Goal: Task Accomplishment & Management: Complete application form

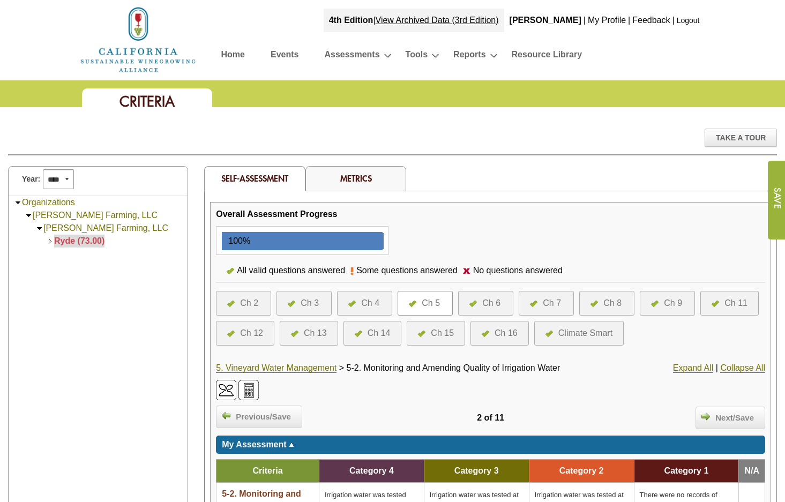
click at [482, 300] on div at bounding box center [476, 303] width 13 height 13
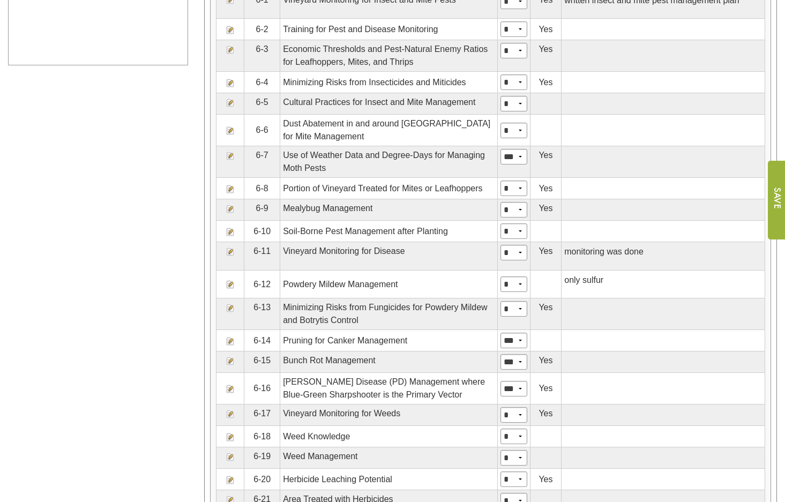
scroll to position [643, 0]
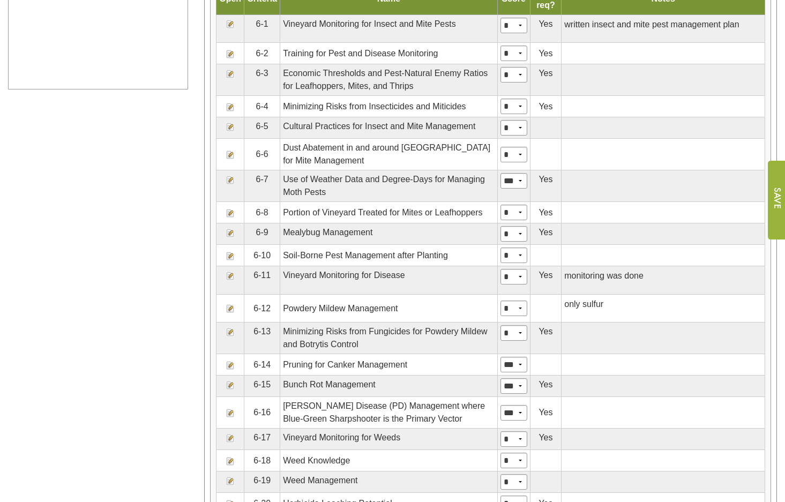
click at [231, 28] on img at bounding box center [230, 24] width 9 height 9
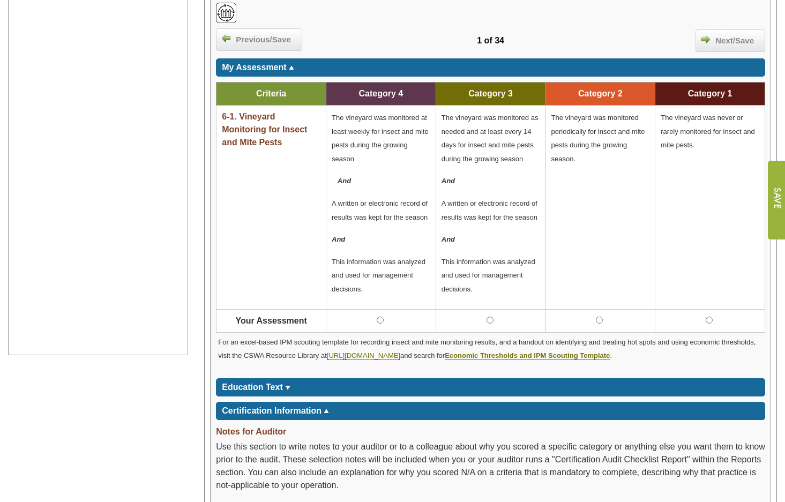
scroll to position [361, 0]
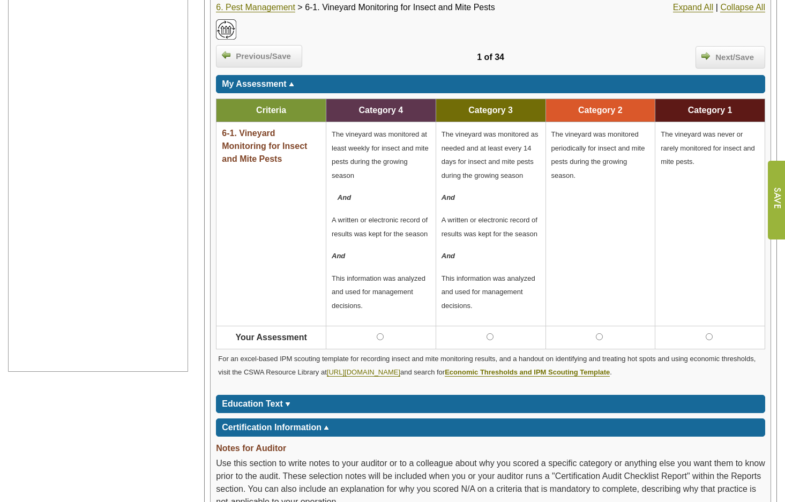
click at [284, 158] on div "6-1. Vineyard Monitoring for Insect and Mite Pests" at bounding box center [271, 147] width 99 height 41
click at [284, 159] on div "6-1. Vineyard Monitoring for Insect and Mite Pests" at bounding box center [271, 147] width 99 height 41
drag, startPoint x: 284, startPoint y: 159, endPoint x: 248, endPoint y: 150, distance: 37.5
copy td "6-1. Vineyard Monitoring for Insect and Mite Pests"
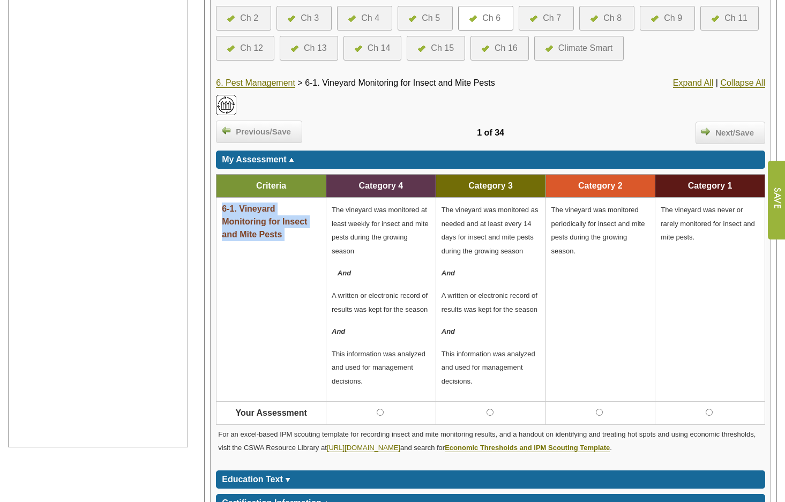
scroll to position [322, 0]
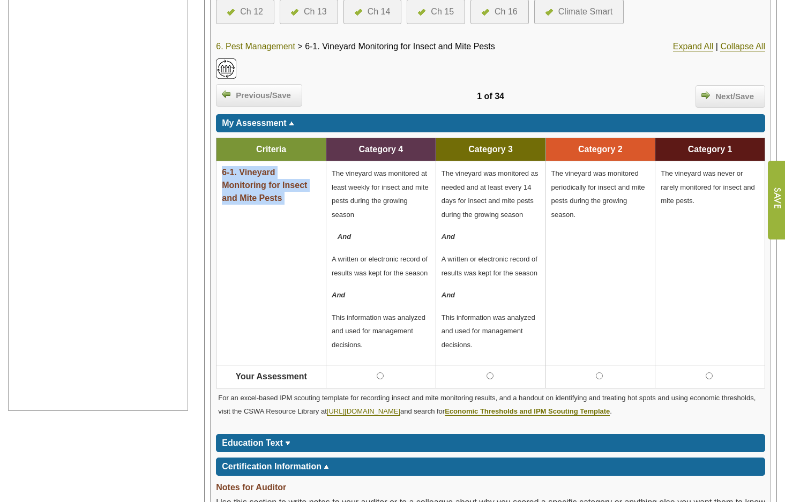
click at [256, 47] on link "6. Pest Management" at bounding box center [255, 47] width 79 height 10
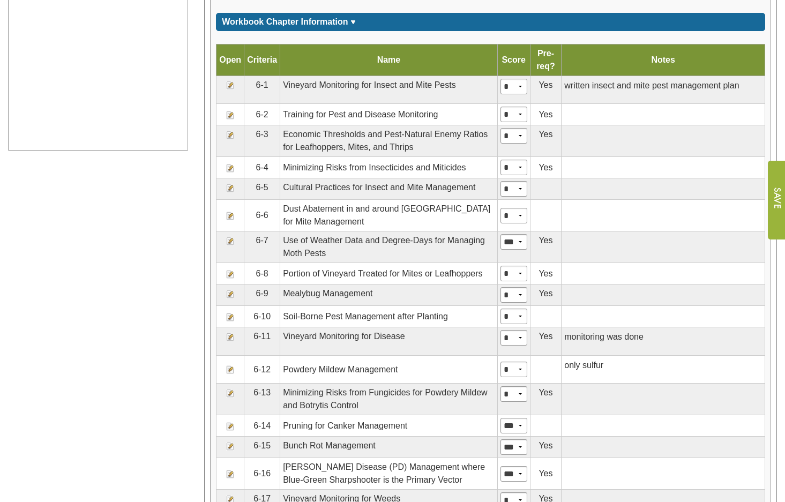
scroll to position [697, 0]
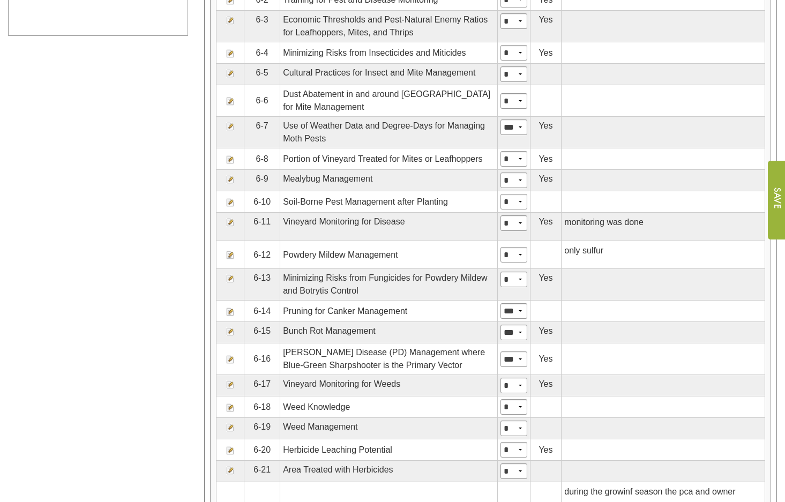
click at [231, 227] on img at bounding box center [230, 222] width 9 height 9
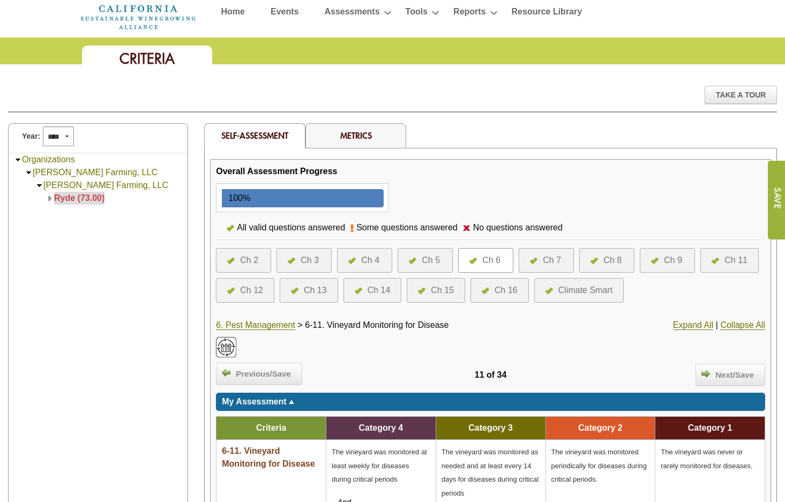
scroll to position [161, 0]
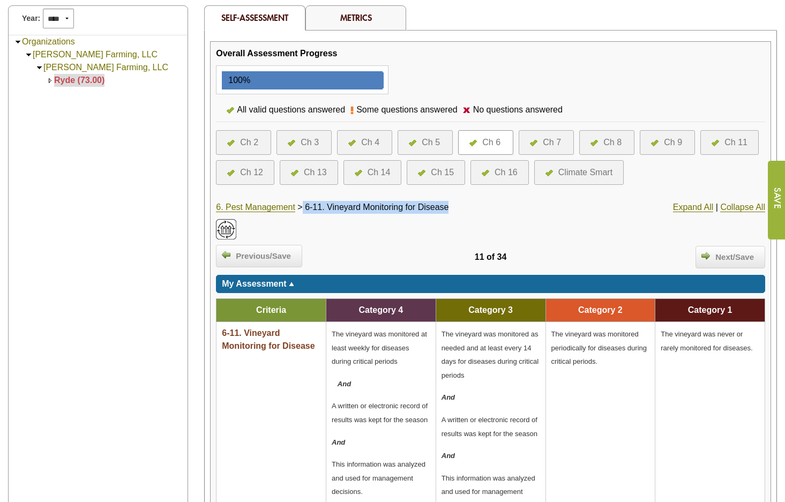
drag, startPoint x: 451, startPoint y: 210, endPoint x: 307, endPoint y: 211, distance: 144.2
click at [307, 211] on div "6. Pest Management > 6-11. Vineyard Monitoring for Disease" at bounding box center [399, 207] width 366 height 13
drag, startPoint x: 307, startPoint y: 211, endPoint x: 320, endPoint y: 211, distance: 12.3
copy div "6-11. Vineyard Monitoring for Disease"
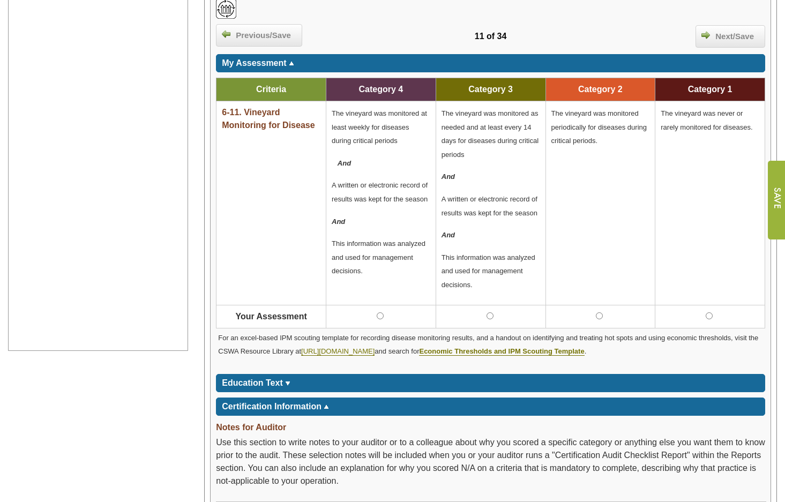
scroll to position [214, 0]
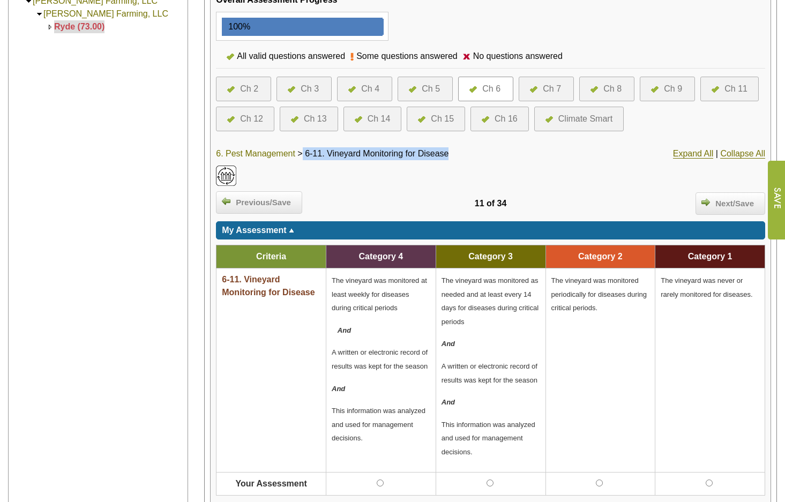
click at [263, 153] on link "6. Pest Management" at bounding box center [255, 154] width 79 height 10
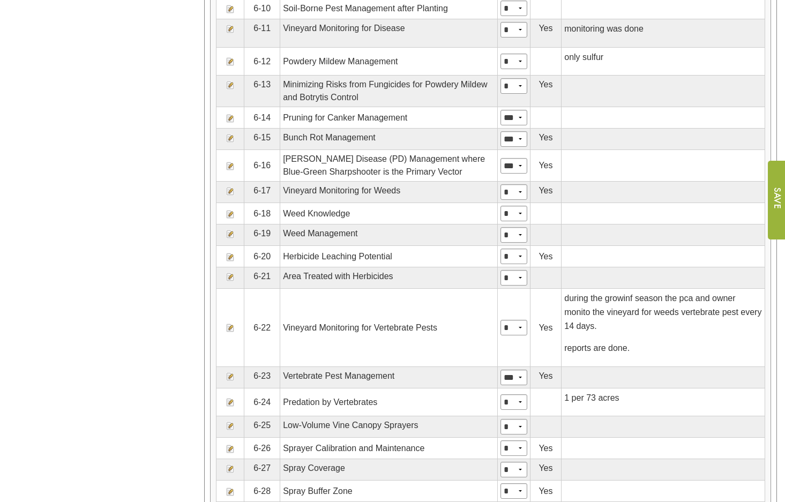
scroll to position [911, 0]
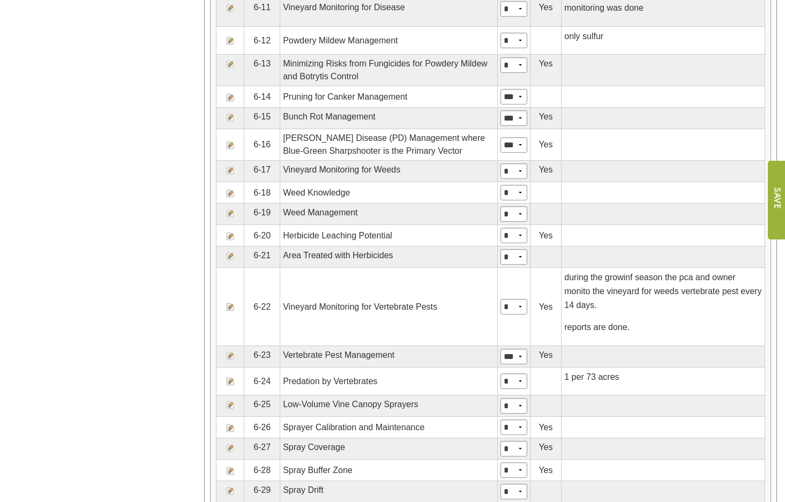
click at [230, 175] on img at bounding box center [230, 170] width 9 height 9
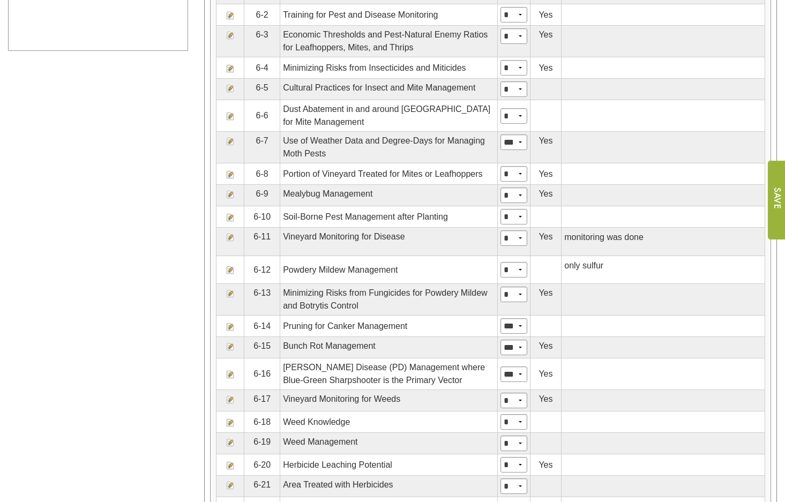
scroll to position [643, 0]
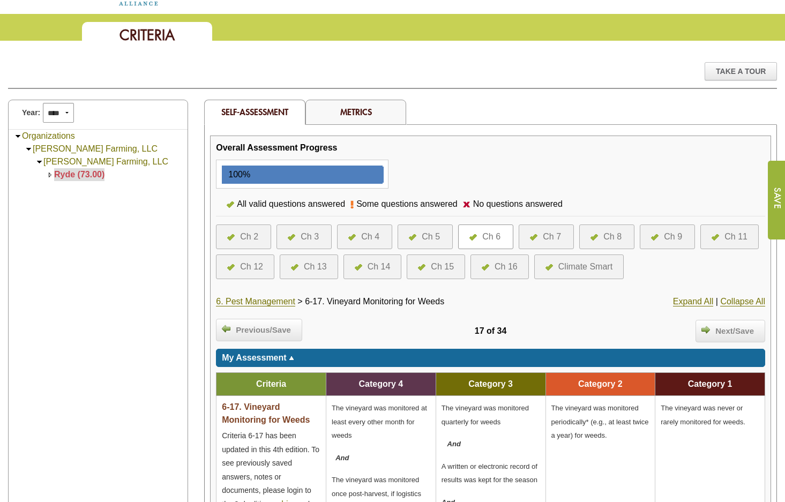
scroll to position [161, 0]
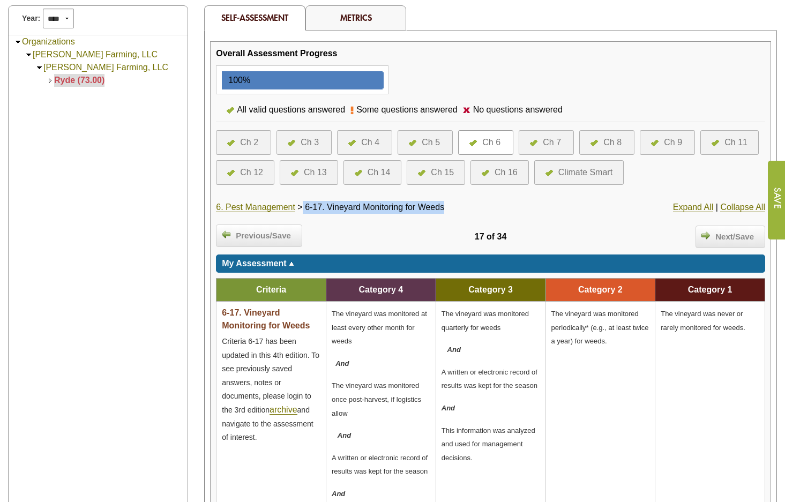
drag, startPoint x: 308, startPoint y: 206, endPoint x: 456, endPoint y: 213, distance: 147.6
click at [456, 213] on div "6. Pest Management > 6-17. Vineyard Monitoring for Weeds" at bounding box center [399, 207] width 366 height 13
drag, startPoint x: 456, startPoint y: 213, endPoint x: 440, endPoint y: 210, distance: 16.5
copy div "6-17. Vineyard Monitoring for Weeds"
click at [276, 206] on link "6. Pest Management" at bounding box center [255, 208] width 79 height 10
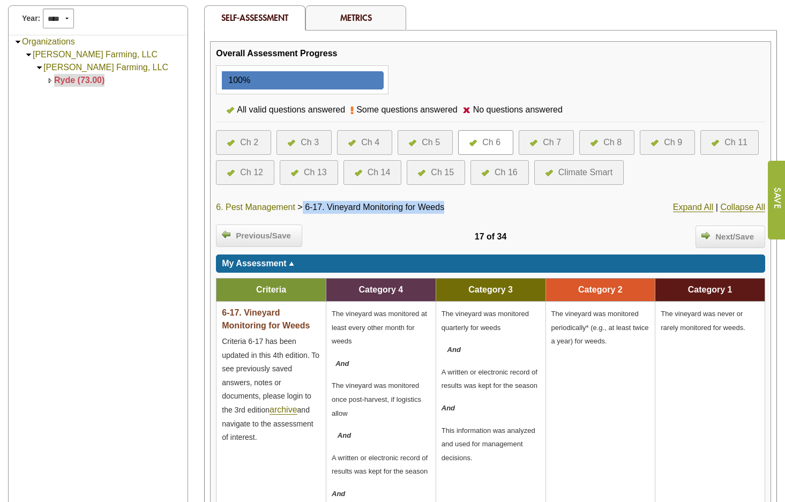
click at [280, 205] on link "6. Pest Management" at bounding box center [255, 208] width 79 height 10
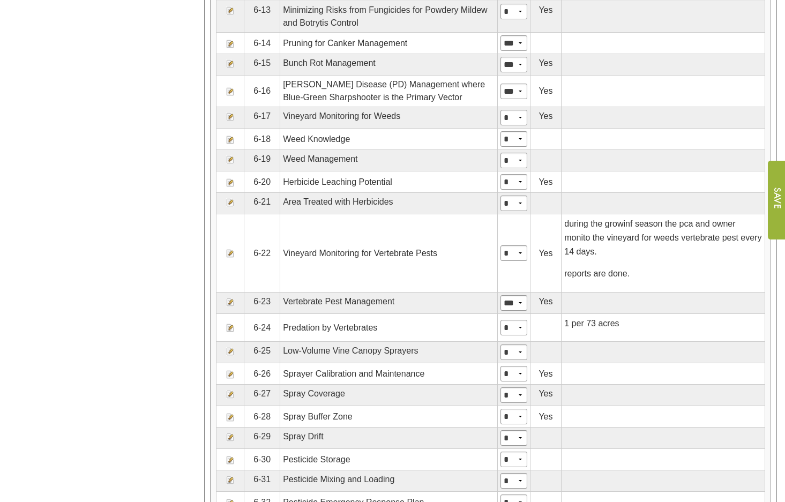
scroll to position [1019, 0]
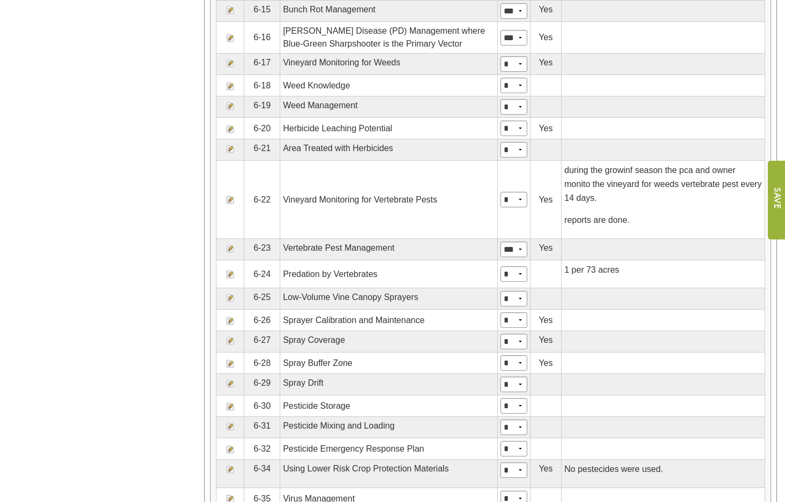
click at [233, 204] on img at bounding box center [230, 200] width 9 height 9
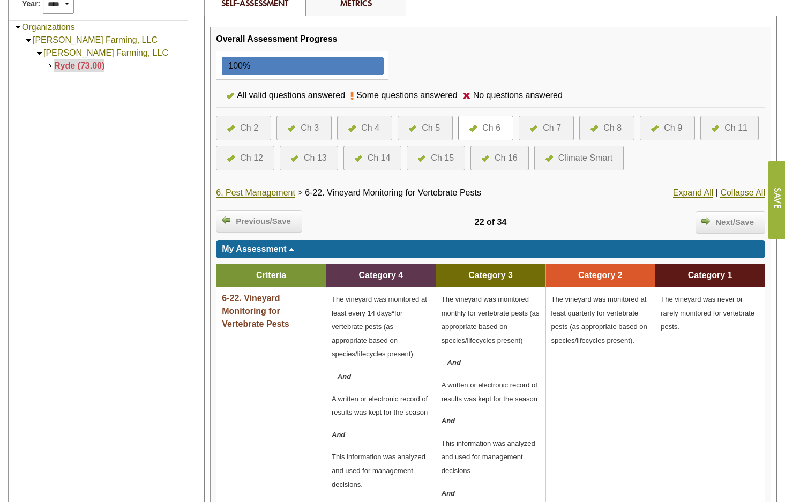
scroll to position [268, 0]
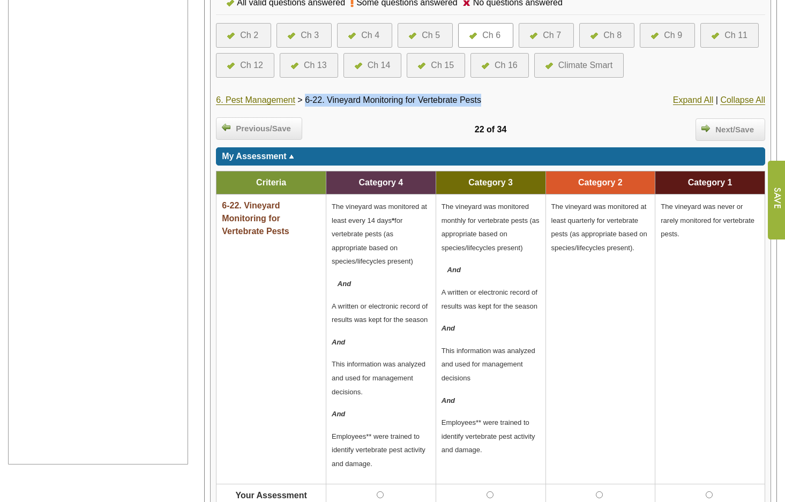
drag, startPoint x: 486, startPoint y: 100, endPoint x: 312, endPoint y: 103, distance: 174.3
click at [312, 103] on span "6-22. Vineyard Monitoring for Vertebrate Pests" at bounding box center [393, 99] width 176 height 9
drag, startPoint x: 312, startPoint y: 103, endPoint x: 343, endPoint y: 100, distance: 31.3
copy span "6-22. Vineyard Monitoring for Vertebrate Pests"
click at [658, 32] on div at bounding box center [657, 35] width 13 height 13
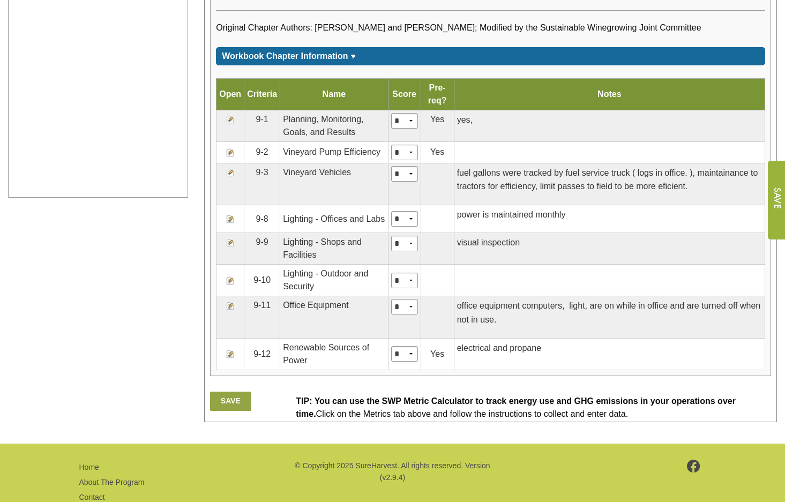
scroll to position [536, 0]
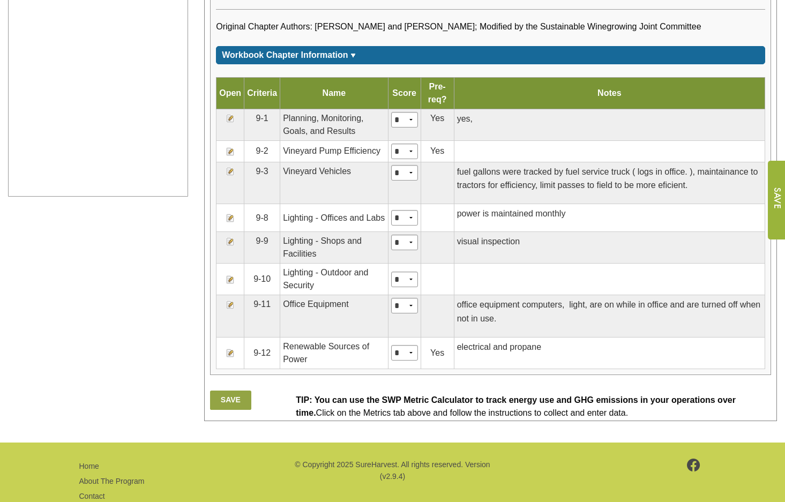
click at [232, 156] on img at bounding box center [230, 151] width 9 height 9
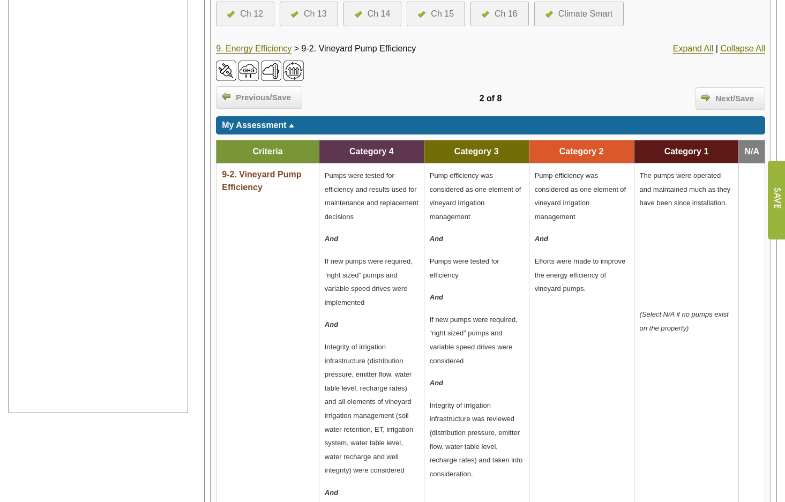
scroll to position [175, 0]
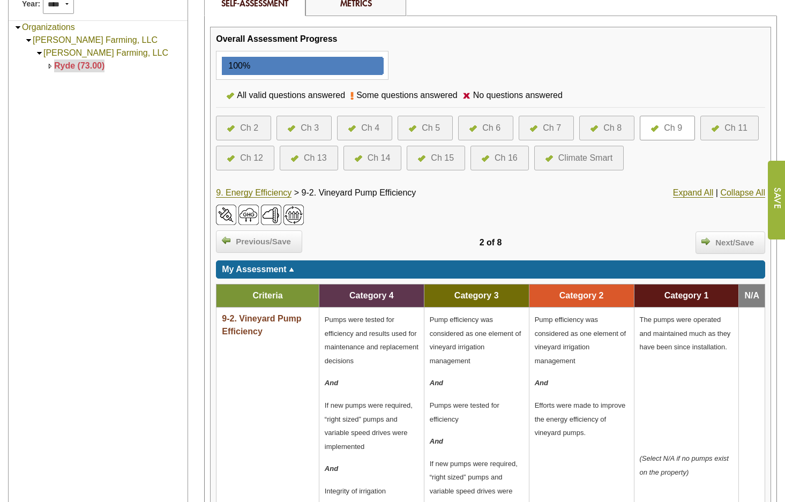
click at [422, 192] on div "9. Energy Efficiency > 9-2. Vineyard Pump Efficiency" at bounding box center [399, 193] width 366 height 13
drag, startPoint x: 420, startPoint y: 194, endPoint x: 306, endPoint y: 195, distance: 113.7
click at [306, 195] on span "9-2. Vineyard Pump Efficiency" at bounding box center [359, 192] width 115 height 9
drag, startPoint x: 306, startPoint y: 195, endPoint x: 316, endPoint y: 191, distance: 10.2
copy span "9-2. Vineyard Pump Efficiency"
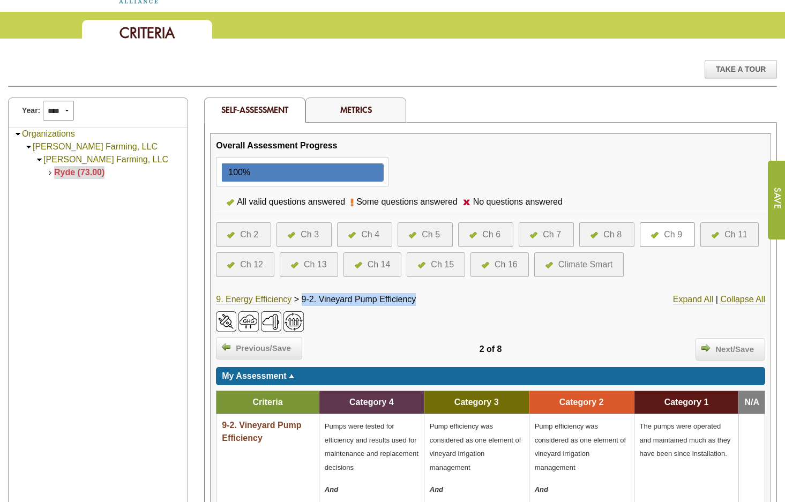
scroll to position [68, 0]
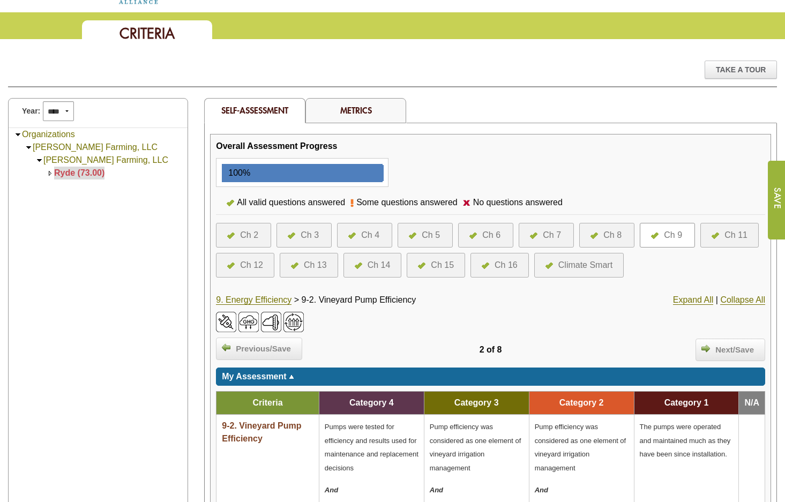
click at [723, 229] on div "Ch 11" at bounding box center [730, 235] width 58 height 25
drag, startPoint x: 723, startPoint y: 229, endPoint x: 727, endPoint y: 234, distance: 5.7
click at [727, 234] on div "Ch 11" at bounding box center [736, 235] width 23 height 13
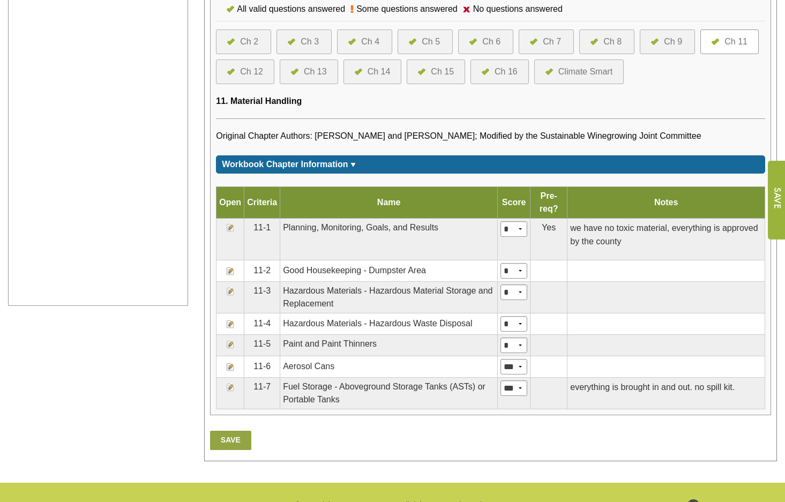
scroll to position [429, 0]
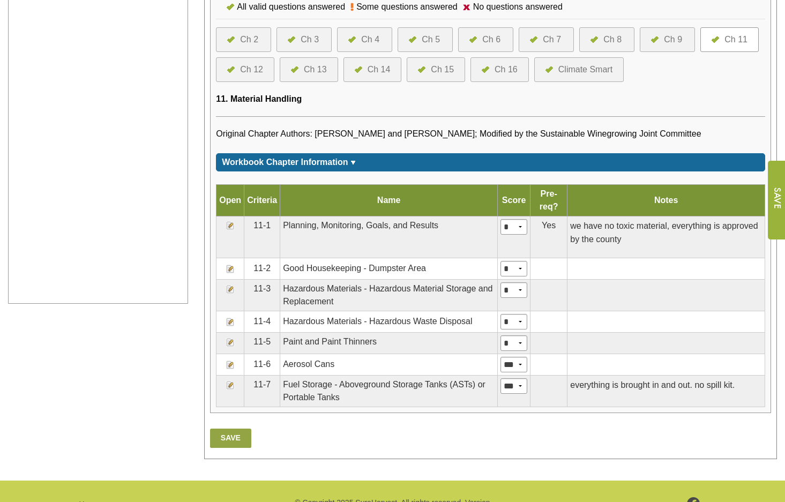
click at [305, 106] on div "11. Material Handling" at bounding box center [491, 99] width 550 height 13
click at [299, 103] on span "11. Material Handling" at bounding box center [259, 98] width 86 height 9
drag, startPoint x: 299, startPoint y: 116, endPoint x: 251, endPoint y: 122, distance: 48.1
click at [251, 122] on div "Overall Assessment Progress 100% Self-Assessment 100% Complete. What's Next? **…" at bounding box center [491, 93] width 560 height 639
drag, startPoint x: 251, startPoint y: 122, endPoint x: 310, endPoint y: 115, distance: 59.5
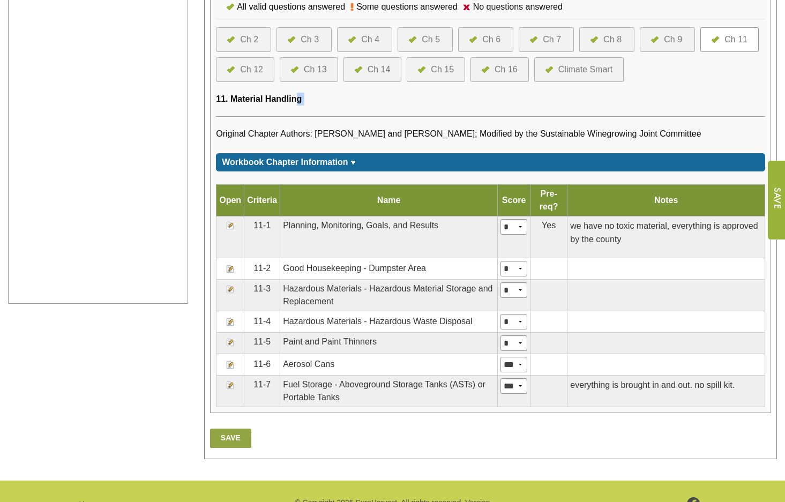
click at [314, 106] on div "11. Material Handling" at bounding box center [491, 99] width 550 height 13
drag, startPoint x: 301, startPoint y: 116, endPoint x: 232, endPoint y: 117, distance: 69.2
click at [232, 103] on span "11. Material Handling" at bounding box center [259, 98] width 86 height 9
copy span "Material Handling"
click at [323, 106] on div "11. Material Handling" at bounding box center [491, 99] width 550 height 13
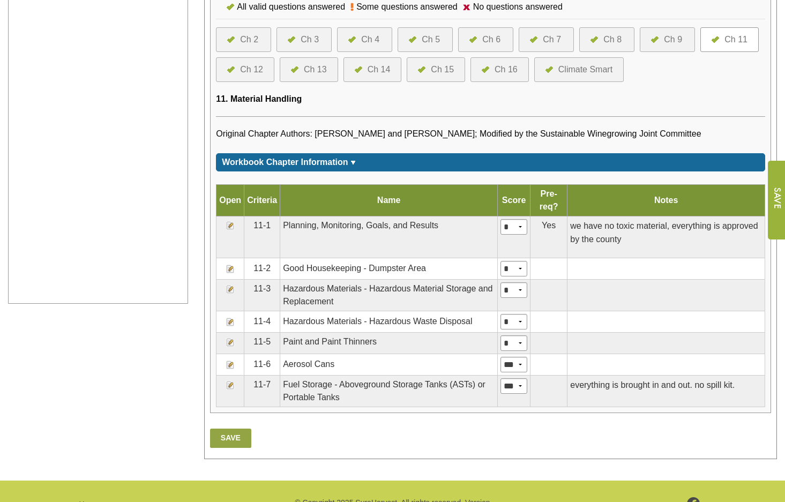
click at [273, 128] on div "Overall Assessment Progress 100% Self-Assessment 100% Complete. What's Next? **…" at bounding box center [491, 93] width 560 height 639
click at [231, 327] on img at bounding box center [230, 322] width 9 height 9
click at [230, 327] on img at bounding box center [230, 322] width 9 height 9
click at [229, 327] on img at bounding box center [230, 322] width 9 height 9
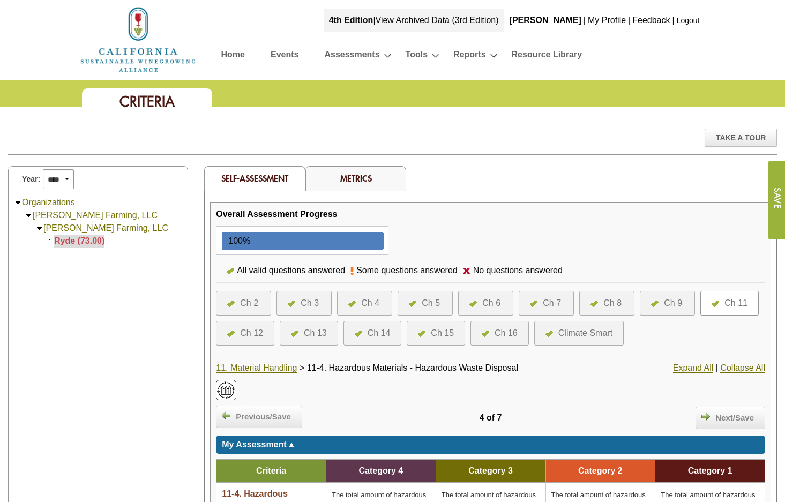
click at [721, 298] on div at bounding box center [718, 303] width 13 height 13
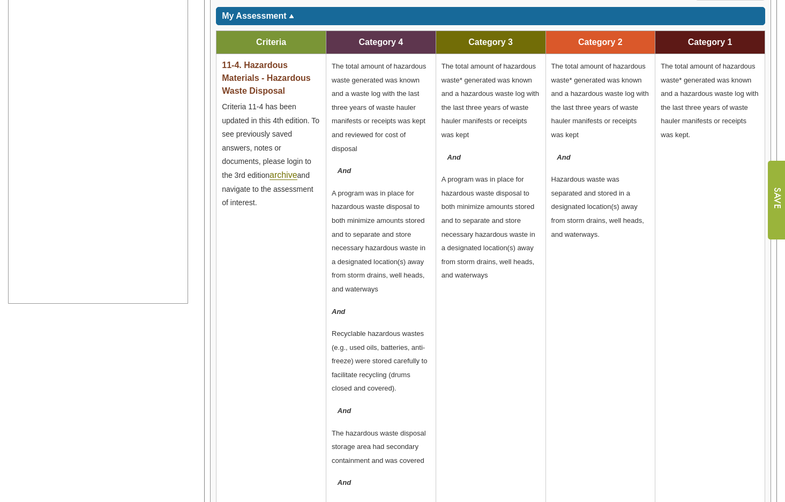
scroll to position [214, 0]
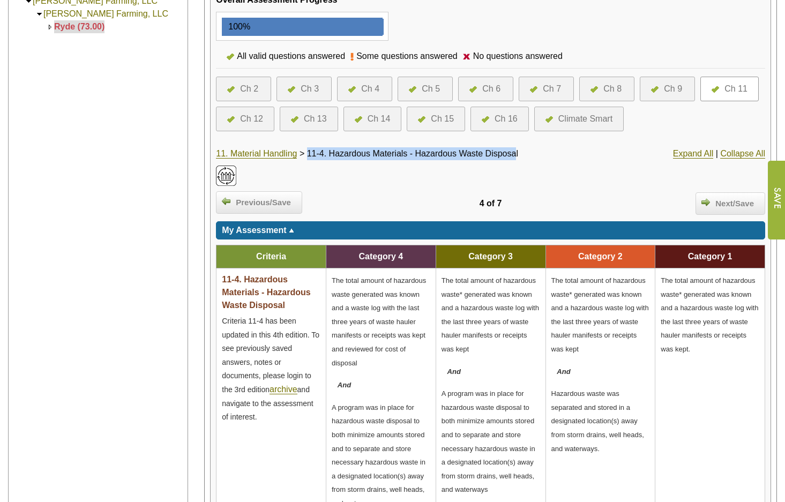
drag, startPoint x: 520, startPoint y: 154, endPoint x: 313, endPoint y: 156, distance: 207.0
click at [313, 156] on span "11-4. Hazardous Materials - Hazardous Waste Disposal" at bounding box center [412, 153] width 211 height 9
copy span "11-4. Hazardous Materials - Hazardous Waste Disposa"
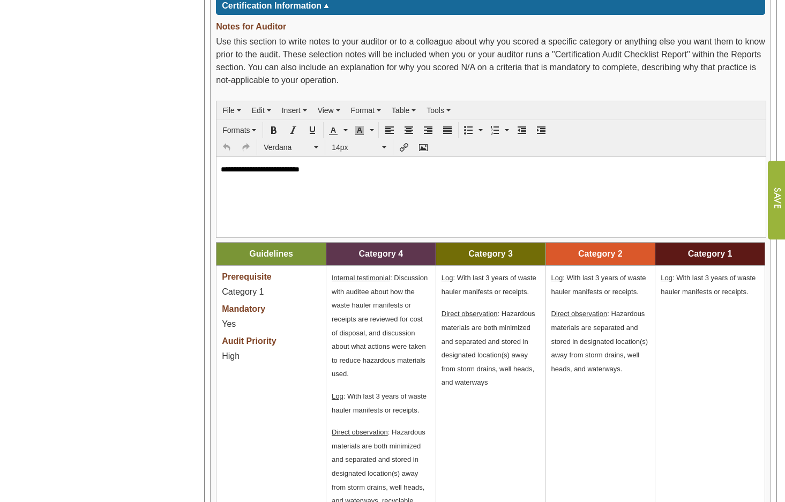
scroll to position [1247, 0]
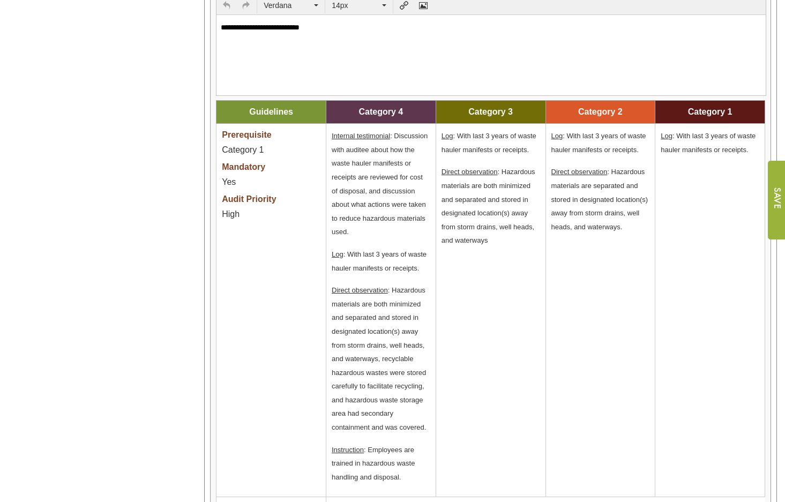
drag, startPoint x: 613, startPoint y: 172, endPoint x: 637, endPoint y: 224, distance: 57.3
click at [637, 224] on p "Direct observation : Hazardous materials are separated and stored in designated…" at bounding box center [601, 199] width 99 height 69
drag, startPoint x: 637, startPoint y: 224, endPoint x: 611, endPoint y: 201, distance: 35.0
copy span "Hazardous materials are separated and stored in designated location(s) away fro…"
click at [573, 286] on td "Log : With last 3 years of waste hauler manifests or receipts. Direct observati…" at bounding box center [601, 311] width 110 height 374
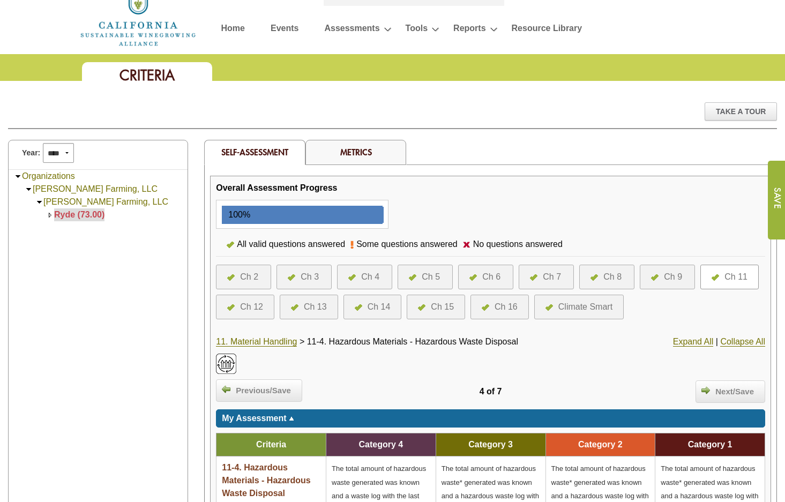
scroll to position [0, 0]
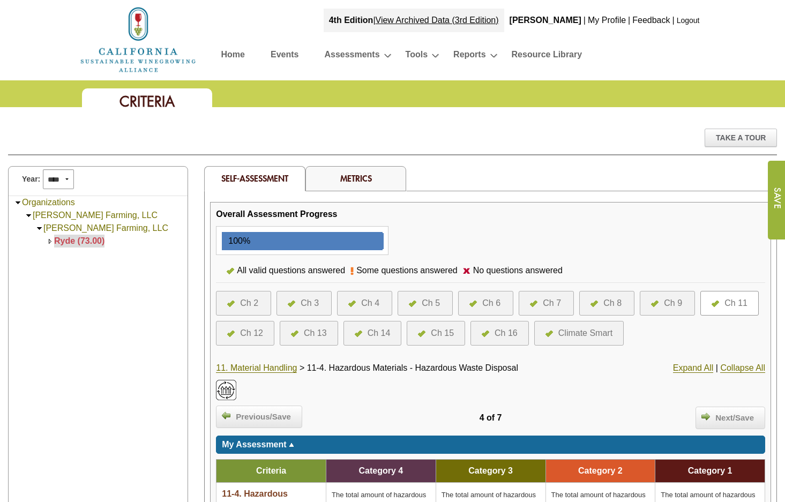
click at [344, 170] on div "Metrics" at bounding box center [356, 178] width 101 height 25
click at [344, 177] on link "Metrics" at bounding box center [356, 178] width 32 height 11
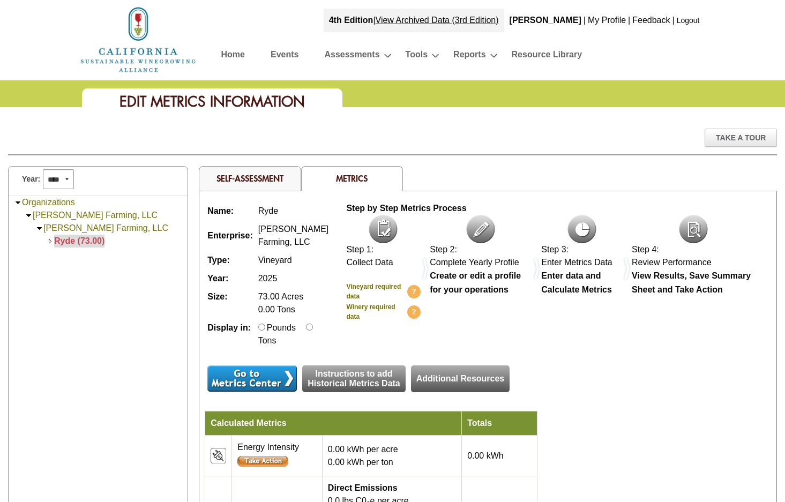
click at [265, 179] on link "Self-Assessment" at bounding box center [250, 178] width 67 height 11
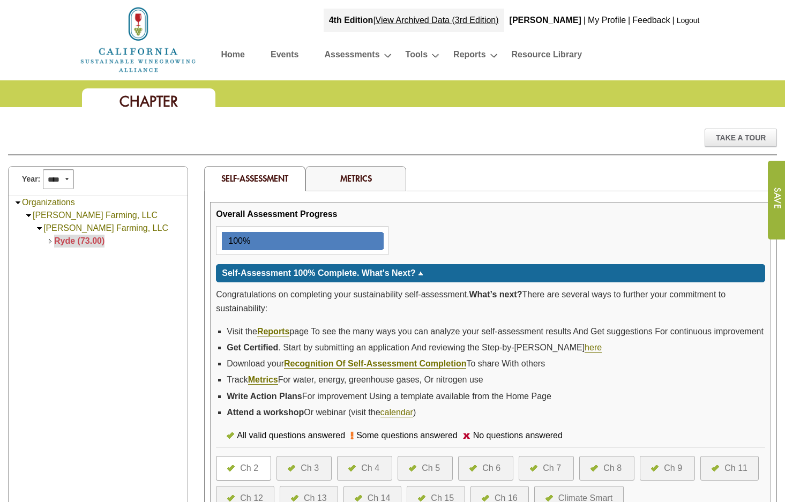
click at [236, 51] on link "Home" at bounding box center [233, 56] width 24 height 19
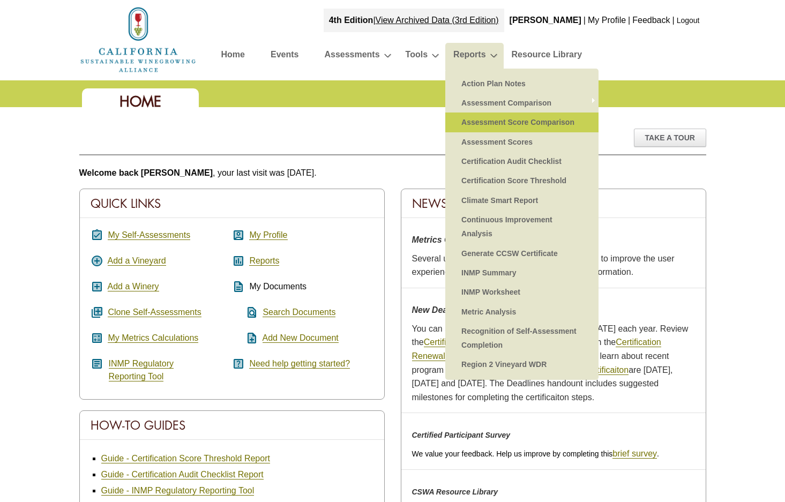
click at [487, 117] on link "Assessment Score Comparison" at bounding box center [522, 122] width 132 height 19
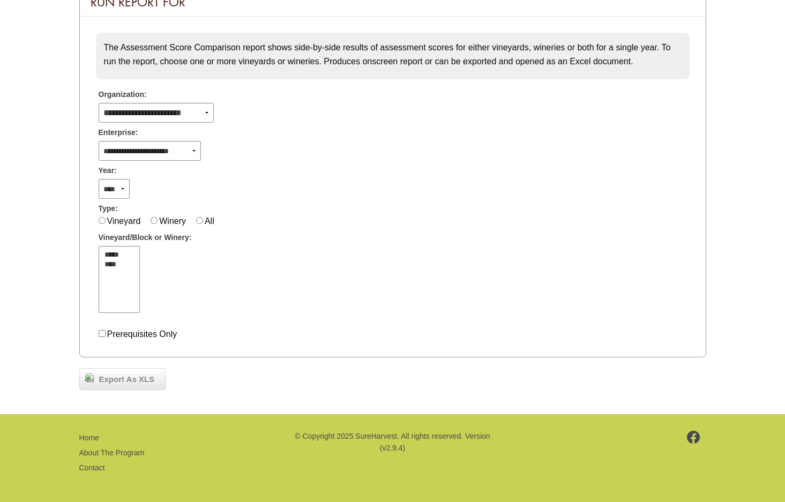
scroll to position [142, 0]
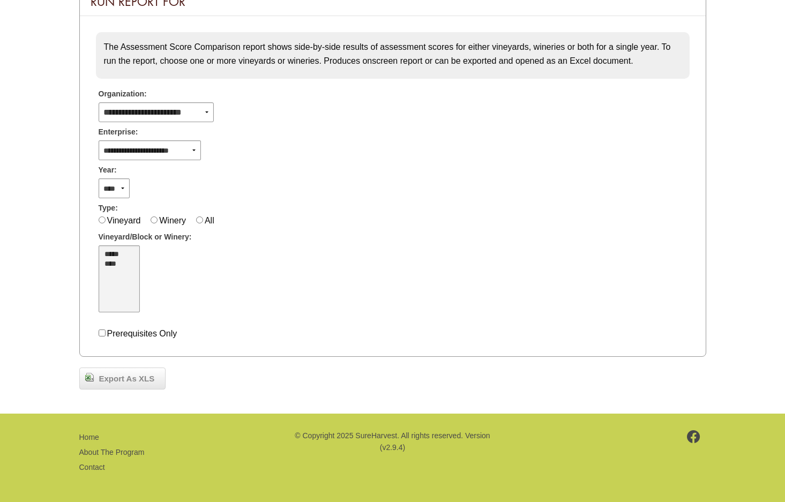
select select "****"
click at [113, 267] on option "****" at bounding box center [113, 265] width 20 height 10
click at [134, 383] on span "Export As XLS" at bounding box center [127, 379] width 66 height 12
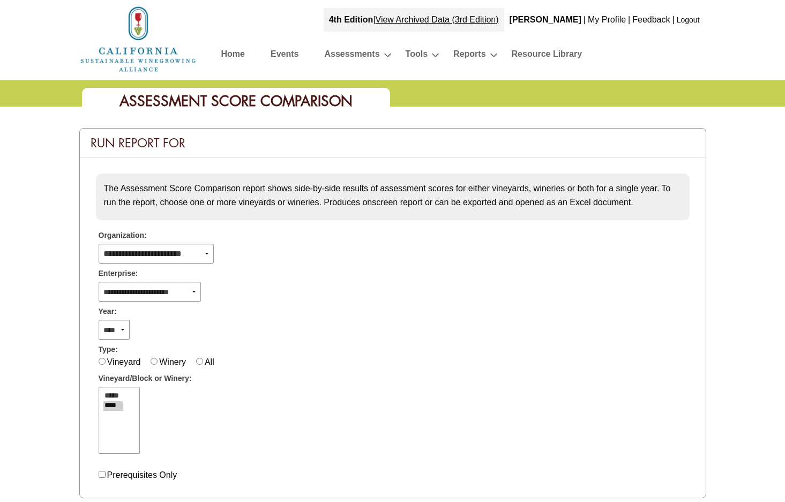
scroll to position [0, 0]
click at [241, 55] on link "Home" at bounding box center [233, 56] width 24 height 19
click at [239, 54] on link "Home" at bounding box center [233, 56] width 24 height 19
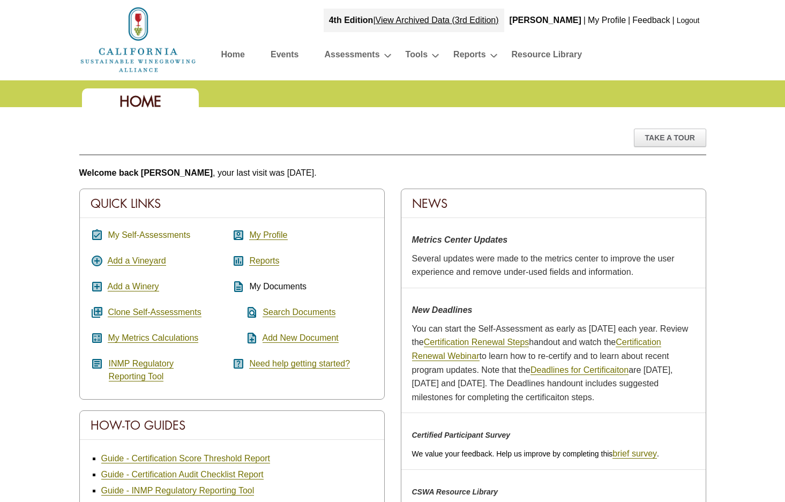
click at [152, 235] on link "My Self-Assessments" at bounding box center [149, 236] width 83 height 10
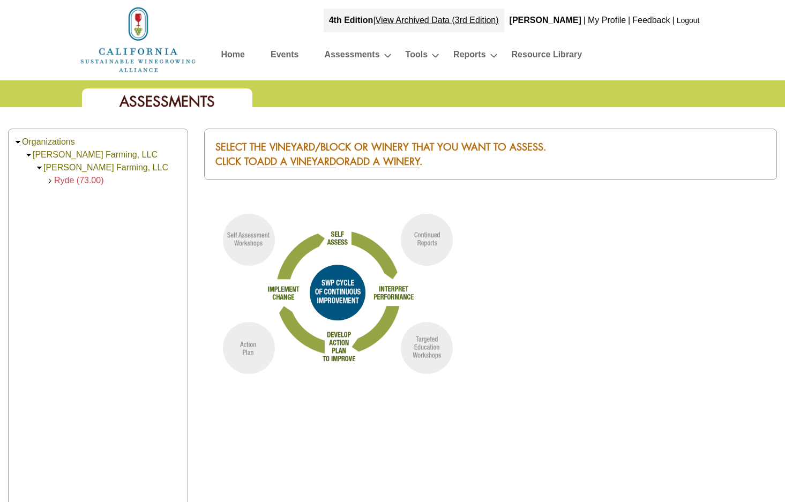
click at [92, 179] on span "Ryde (73.00)" at bounding box center [79, 180] width 50 height 9
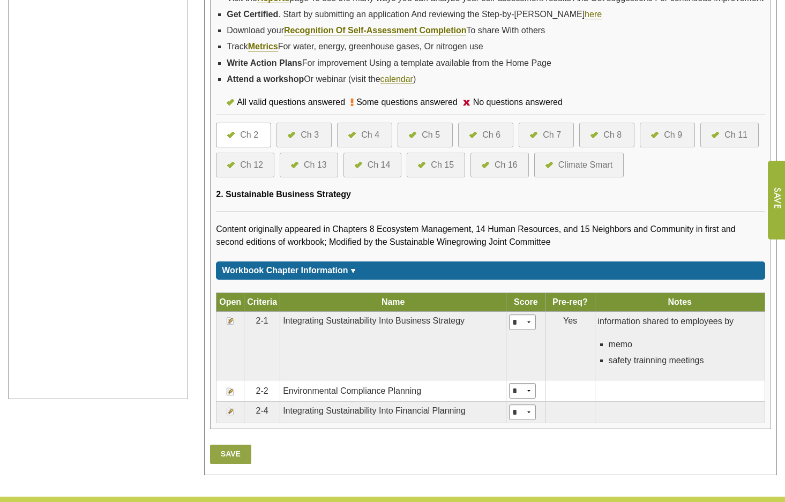
scroll to position [429, 0]
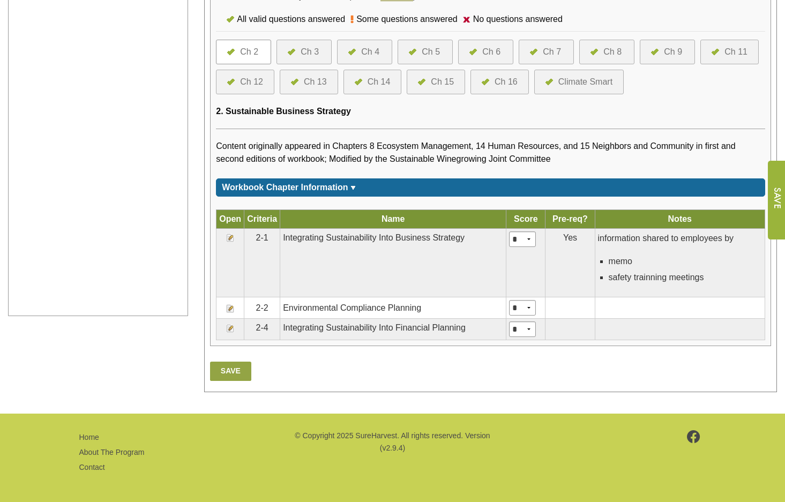
click at [306, 58] on div "Ch 3" at bounding box center [310, 52] width 18 height 13
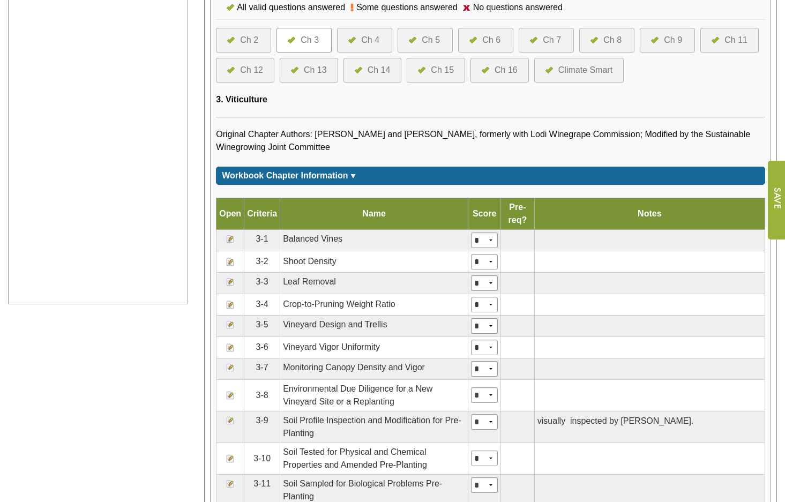
scroll to position [429, 0]
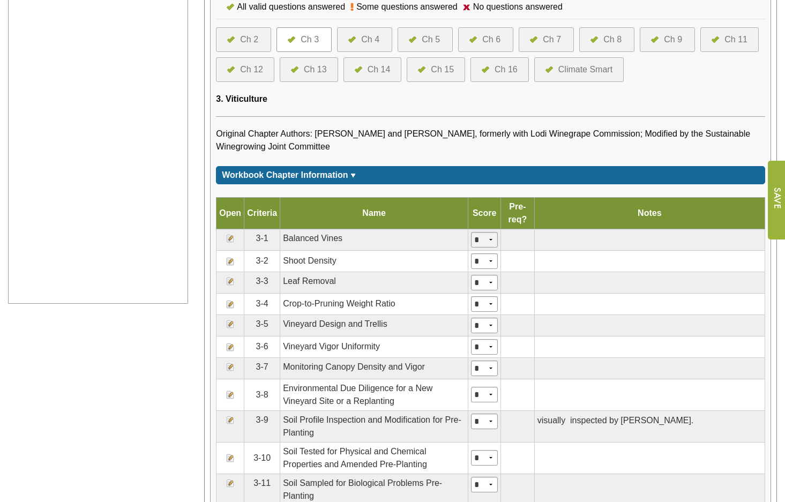
click at [498, 248] on select "* * * *" at bounding box center [484, 240] width 27 height 16
select select "**"
click at [476, 248] on select "* * * *" at bounding box center [484, 240] width 27 height 16
click at [491, 333] on select "* * * * ***" at bounding box center [484, 326] width 27 height 16
select select "**"
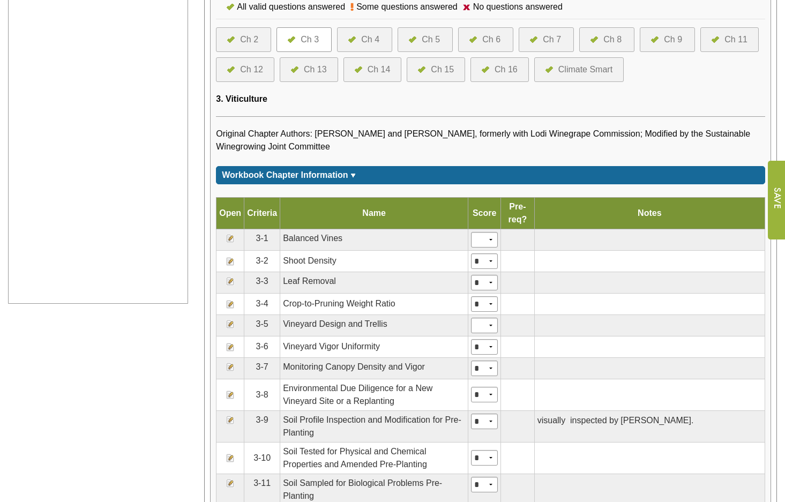
click at [476, 333] on select "* * * * ***" at bounding box center [484, 326] width 27 height 16
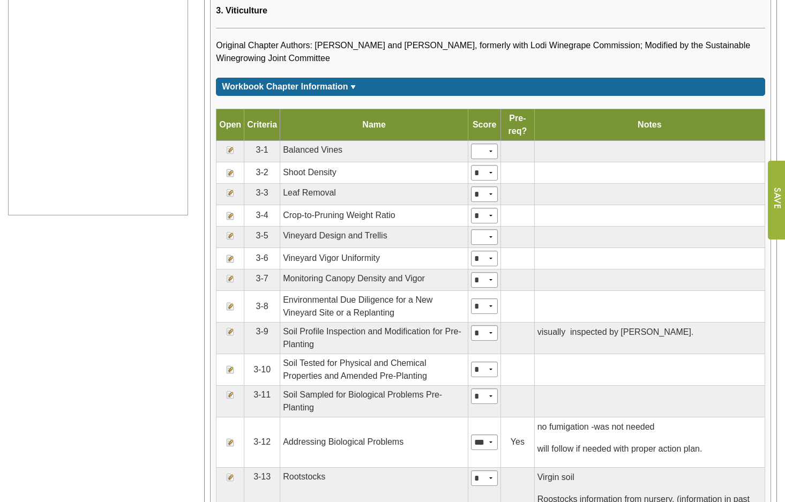
scroll to position [536, 0]
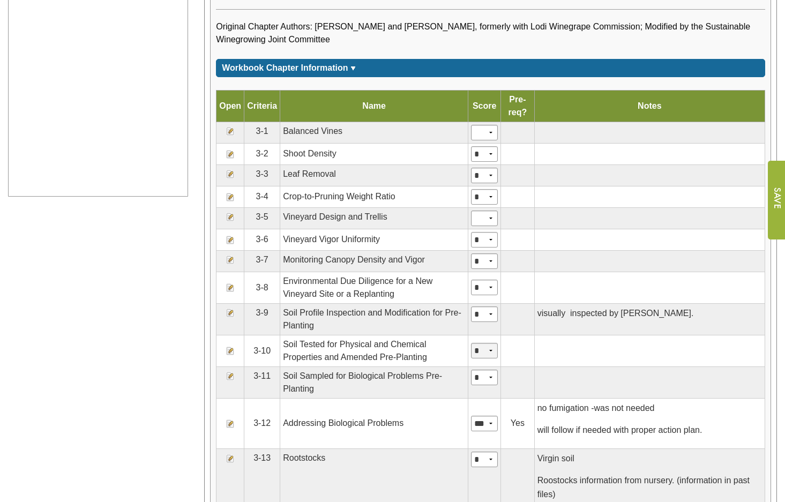
click at [492, 359] on select "* * * * ***" at bounding box center [484, 351] width 27 height 16
select select "**"
click at [476, 359] on select "* * * * ***" at bounding box center [484, 351] width 27 height 16
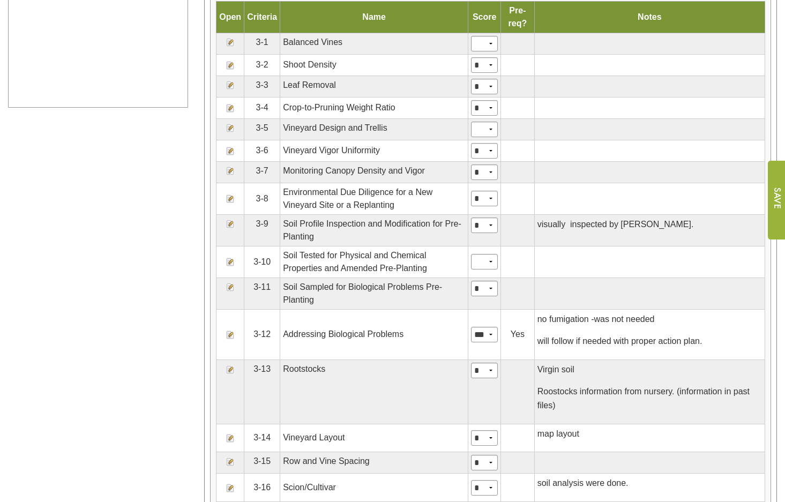
scroll to position [643, 0]
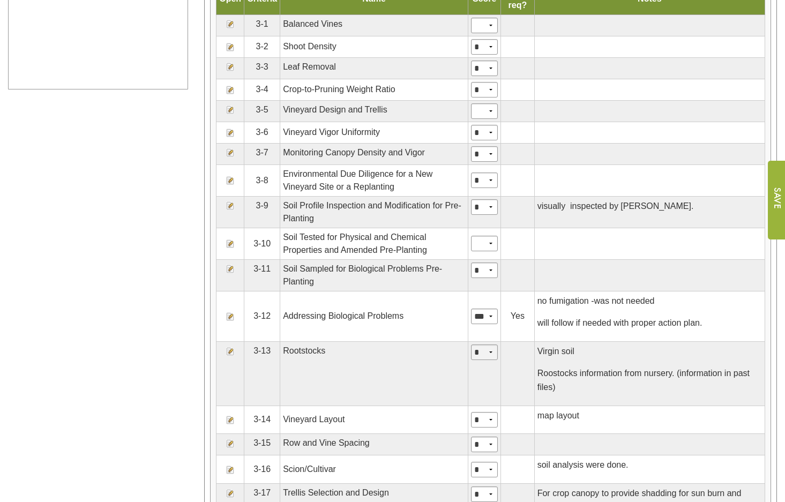
click at [498, 360] on select "* * * * ***" at bounding box center [484, 353] width 27 height 16
select select "***"
click at [476, 360] on select "* * * * ***" at bounding box center [484, 353] width 27 height 16
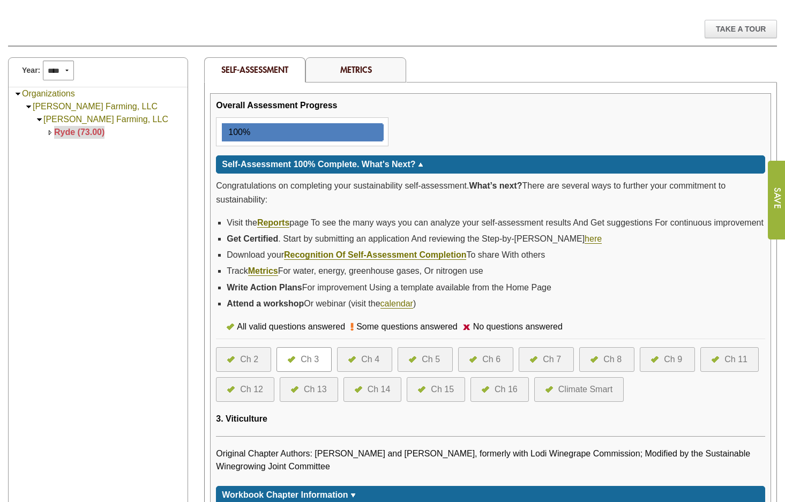
scroll to position [214, 0]
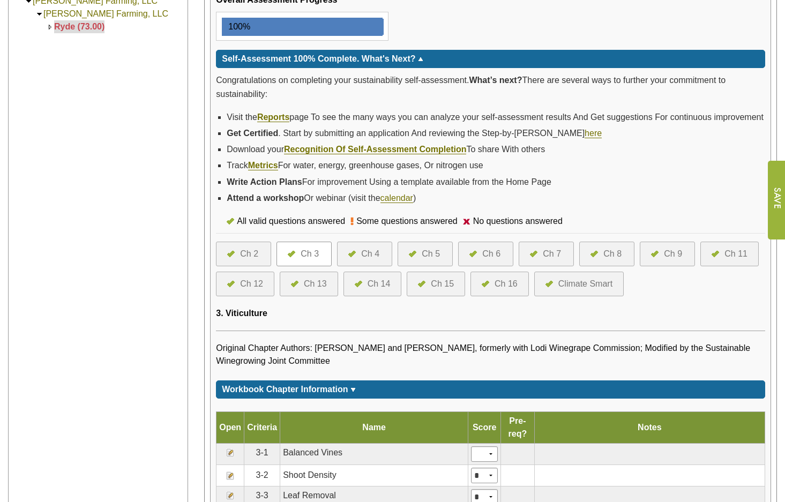
click at [370, 261] on div "Ch 4" at bounding box center [370, 254] width 18 height 13
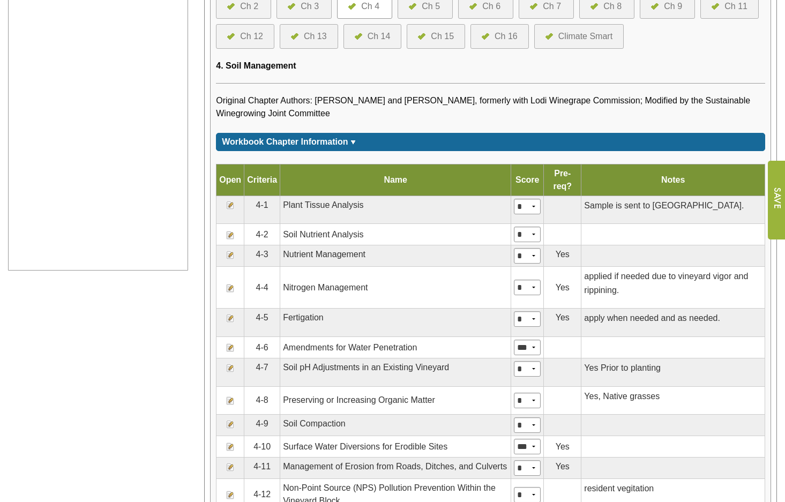
scroll to position [483, 0]
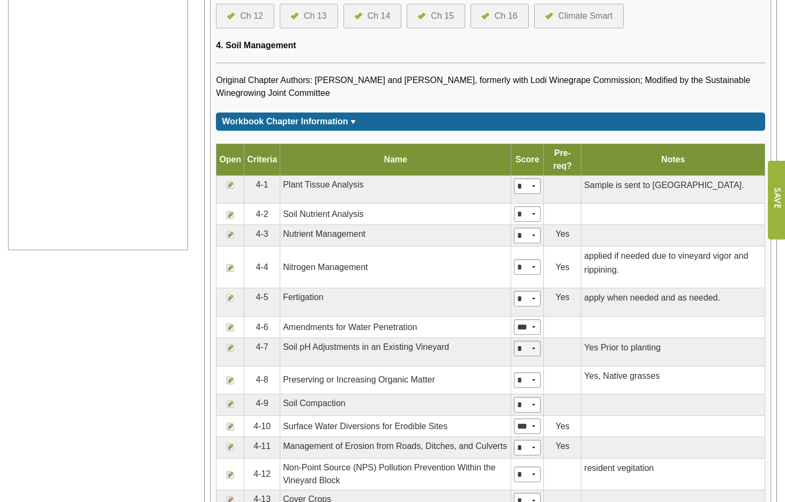
click at [541, 357] on select "* * * * ***" at bounding box center [527, 349] width 27 height 16
select select "*"
click at [520, 357] on select "* * * * ***" at bounding box center [527, 349] width 27 height 16
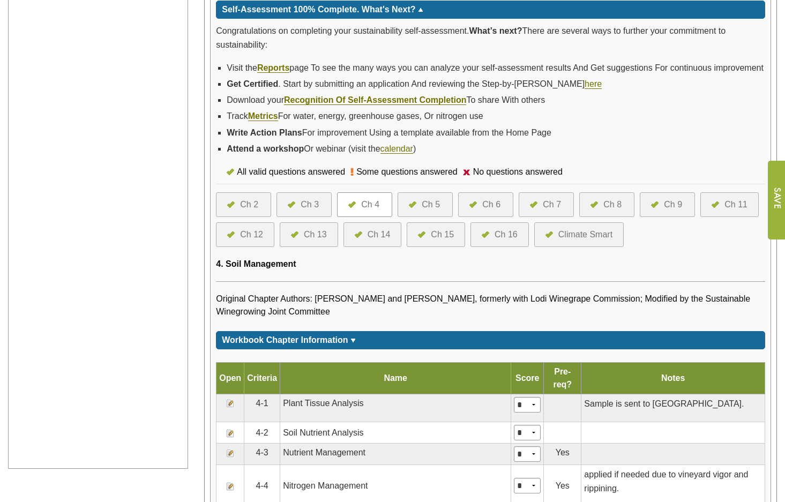
scroll to position [161, 0]
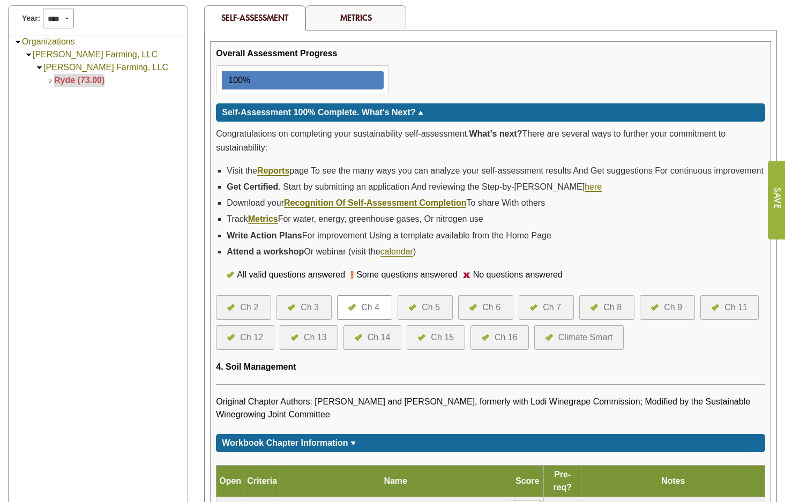
click at [425, 314] on div "Ch 5" at bounding box center [431, 307] width 18 height 13
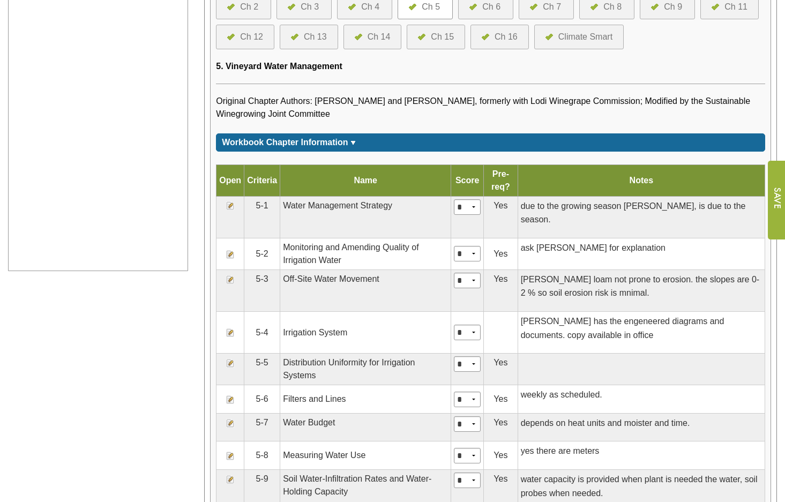
scroll to position [214, 0]
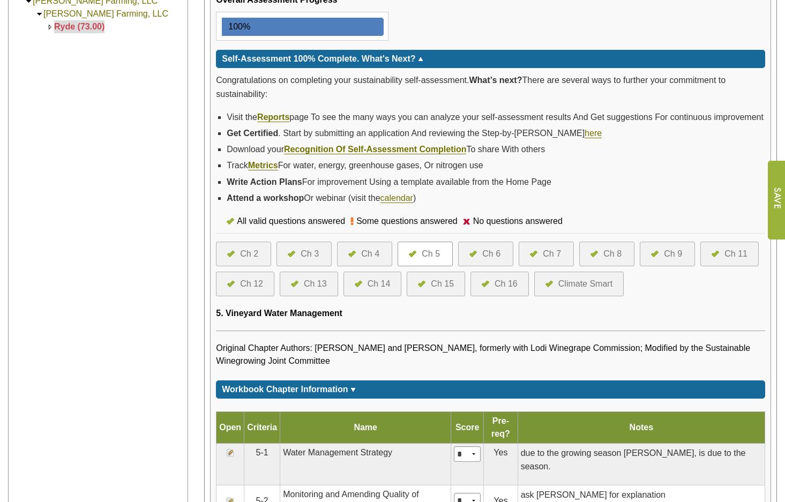
click at [497, 261] on div "Ch 6" at bounding box center [492, 254] width 18 height 13
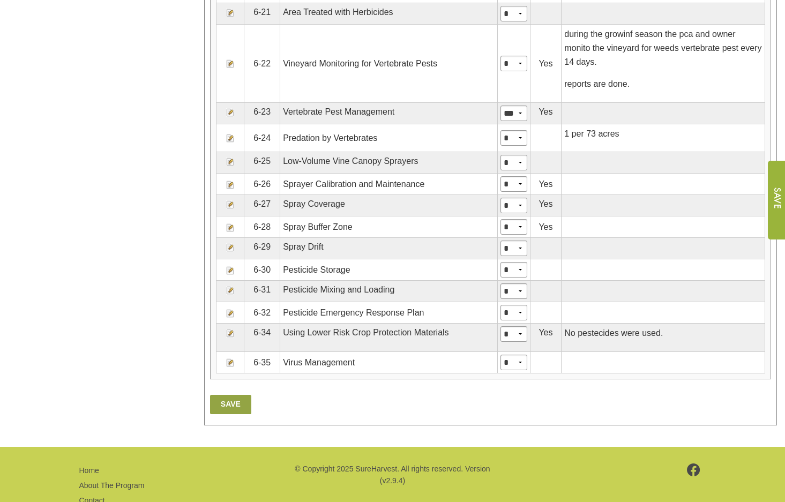
scroll to position [1180, 0]
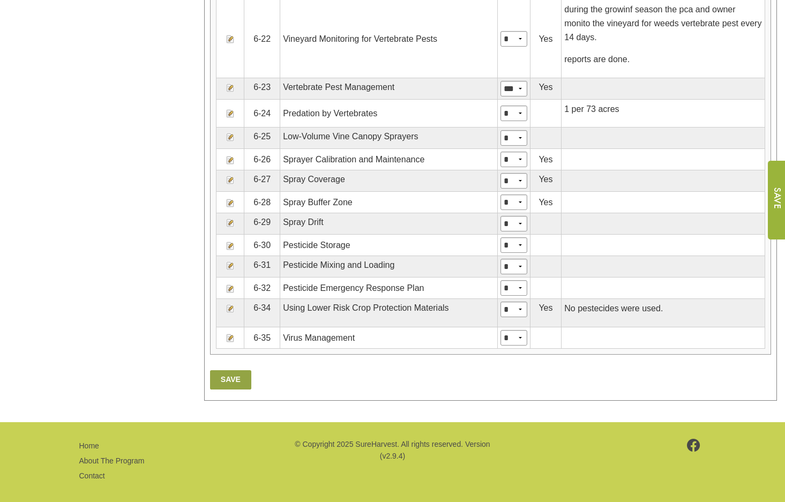
click at [230, 313] on img at bounding box center [230, 309] width 9 height 9
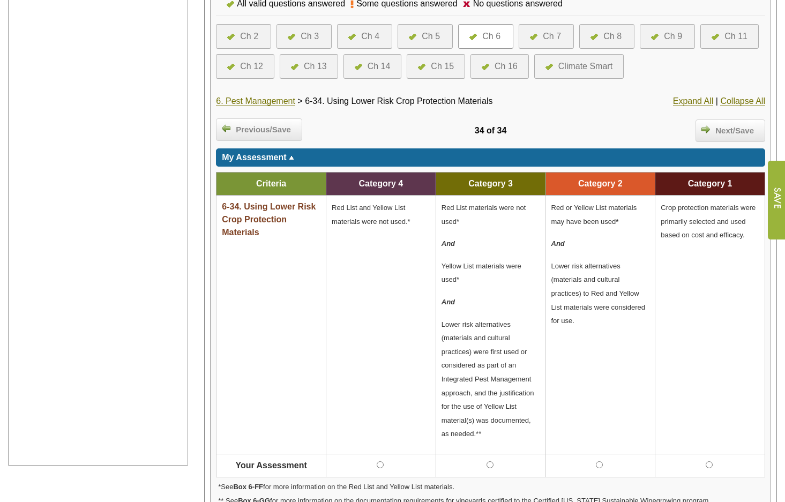
scroll to position [268, 0]
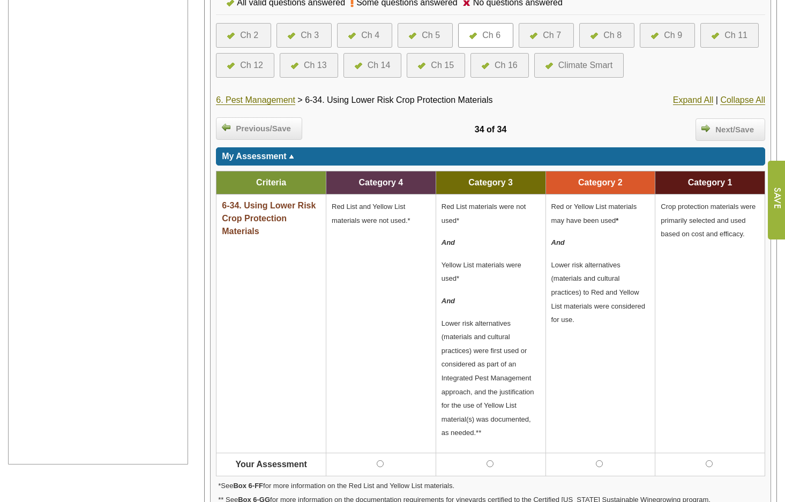
click at [385, 62] on div "Ch 14" at bounding box center [379, 65] width 23 height 13
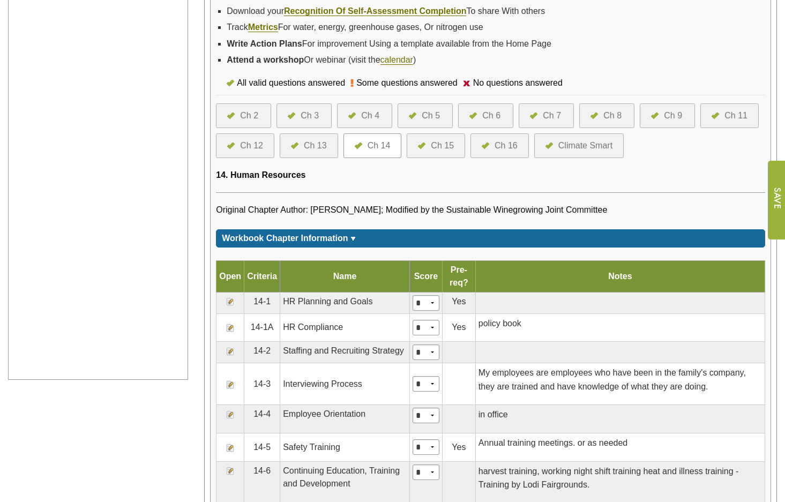
scroll to position [483, 0]
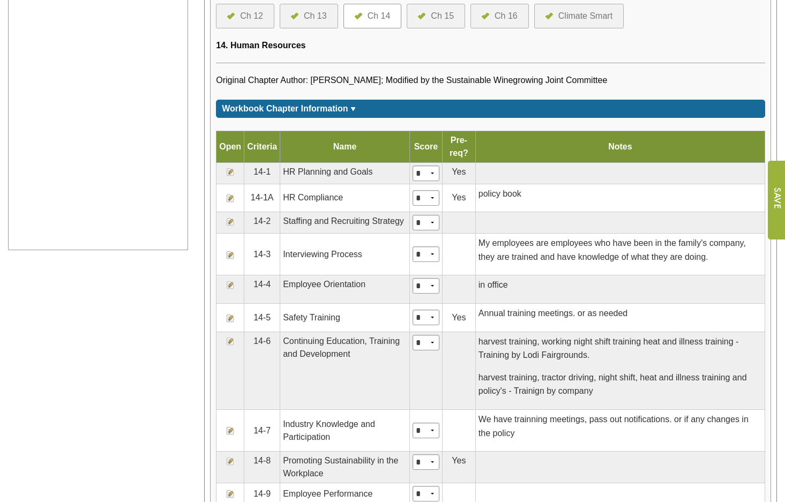
click at [233, 203] on img at bounding box center [230, 198] width 9 height 9
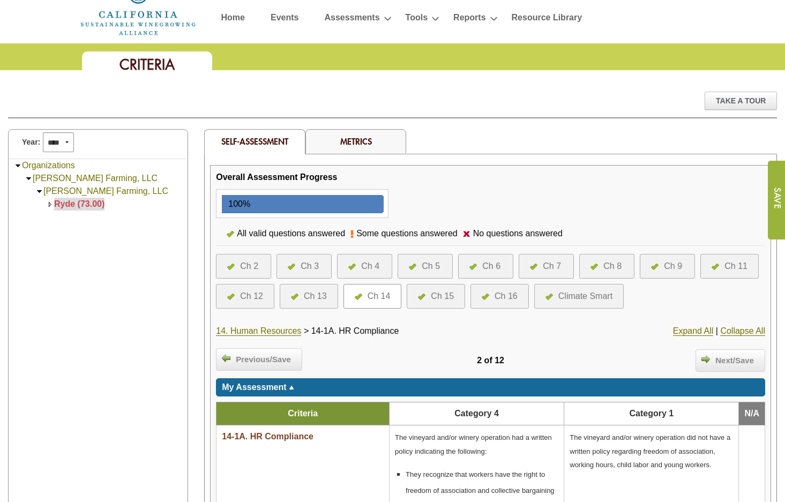
scroll to position [214, 0]
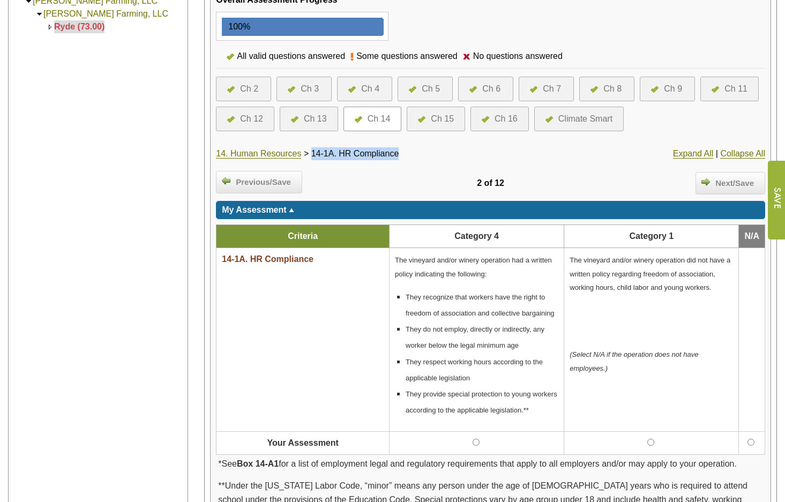
drag, startPoint x: 403, startPoint y: 153, endPoint x: 317, endPoint y: 154, distance: 86.3
click at [317, 154] on span "14-1A. HR Compliance" at bounding box center [356, 153] width 88 height 9
copy span "14-1A. HR Compliance"
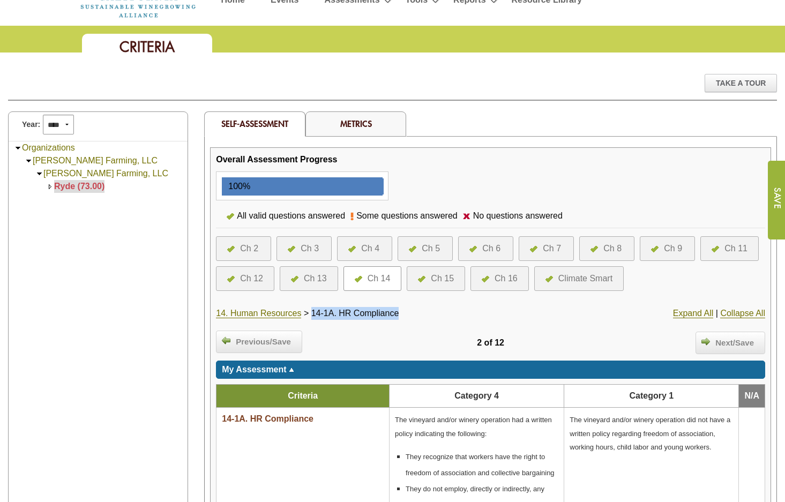
scroll to position [0, 0]
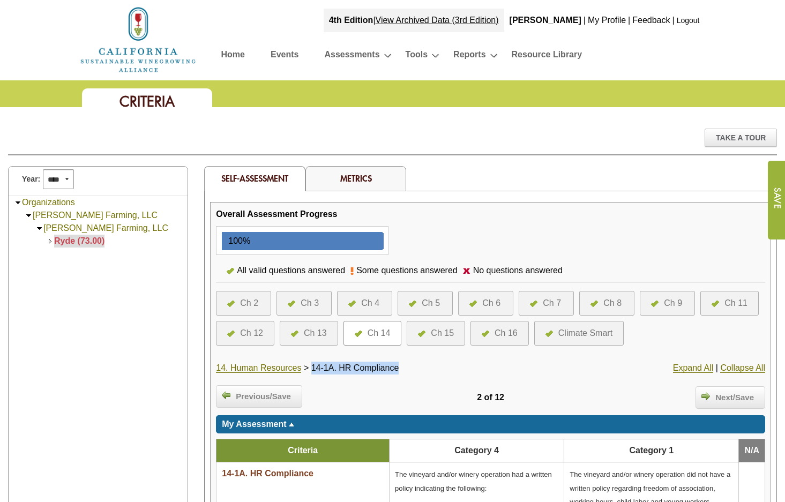
click at [268, 302] on div "Ch 2" at bounding box center [243, 303] width 55 height 25
click at [263, 300] on div "Ch 2" at bounding box center [243, 303] width 55 height 25
click at [247, 301] on div "Ch 2" at bounding box center [249, 303] width 18 height 13
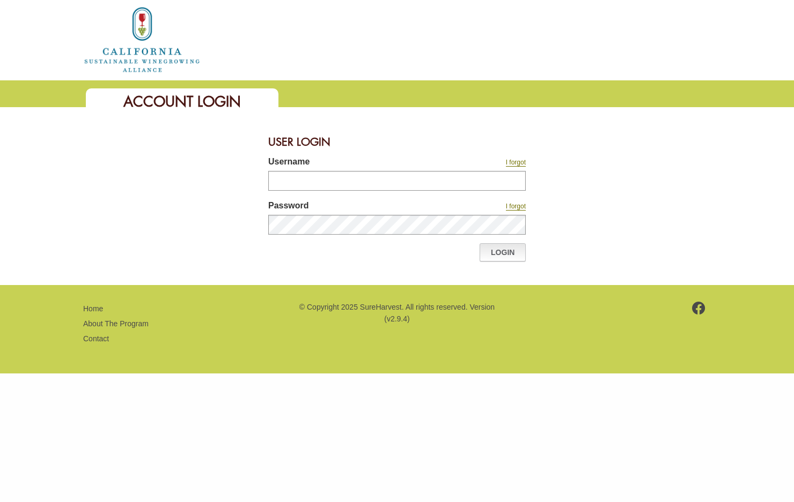
type input "*******"
click at [488, 253] on link "Login" at bounding box center [502, 252] width 46 height 18
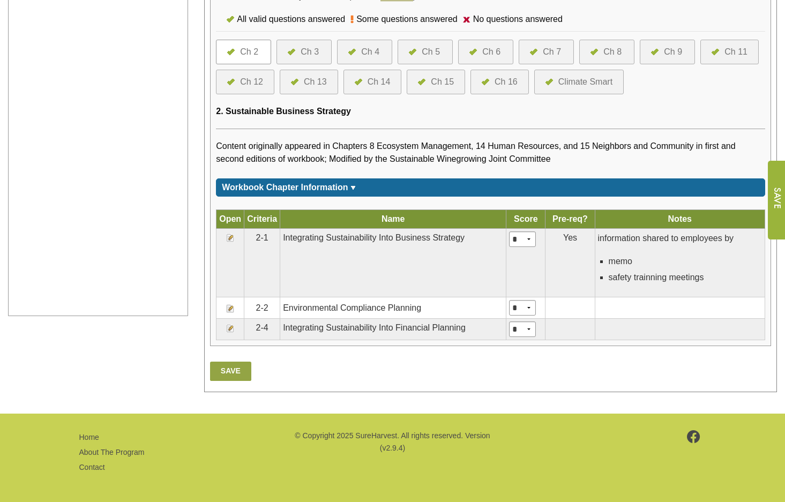
scroll to position [433, 0]
drag, startPoint x: 233, startPoint y: 239, endPoint x: 238, endPoint y: 243, distance: 6.8
click at [233, 239] on img at bounding box center [230, 238] width 9 height 9
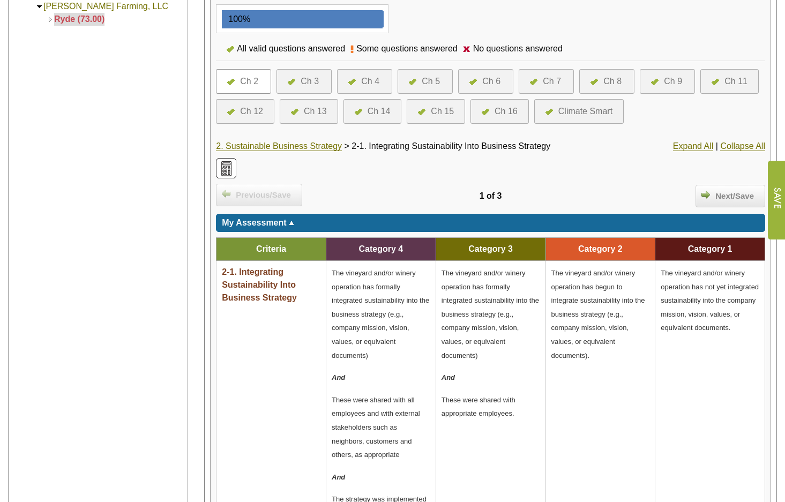
scroll to position [54, 0]
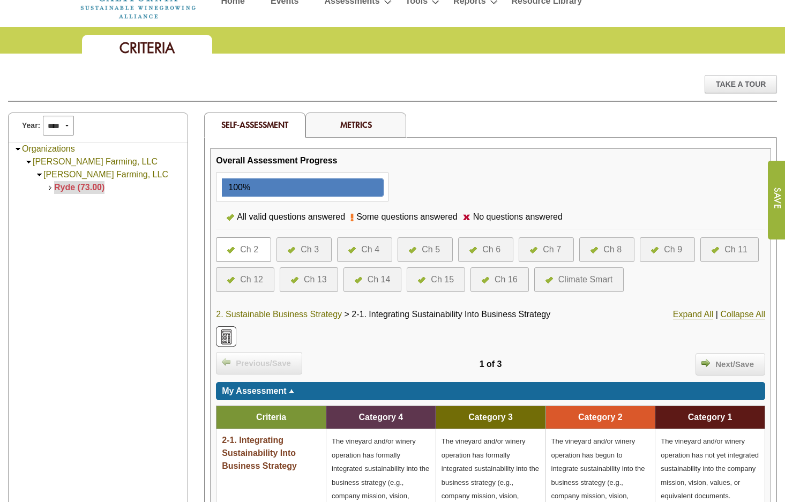
click at [262, 312] on link "2. Sustainable Business Strategy" at bounding box center [279, 315] width 126 height 10
click at [293, 313] on link "2. Sustainable Business Strategy" at bounding box center [279, 315] width 126 height 10
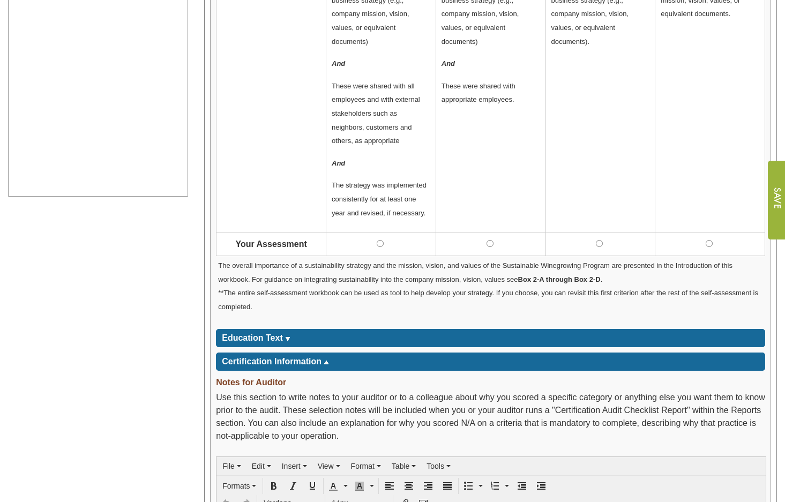
scroll to position [642, 0]
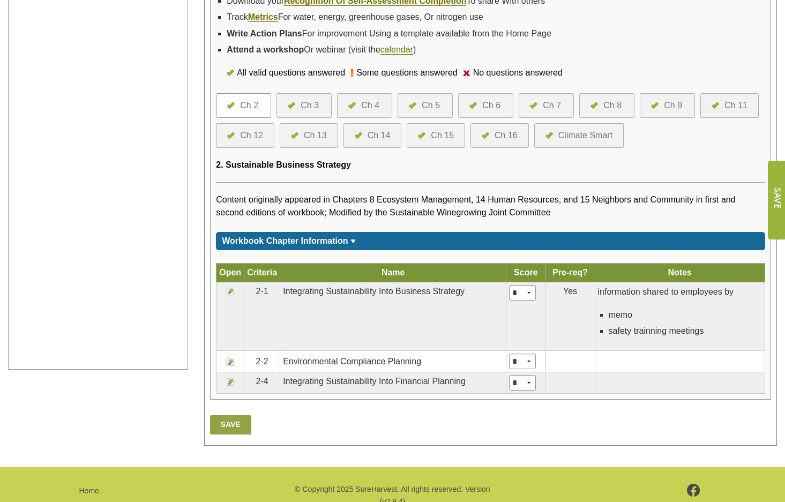
scroll to position [433, 0]
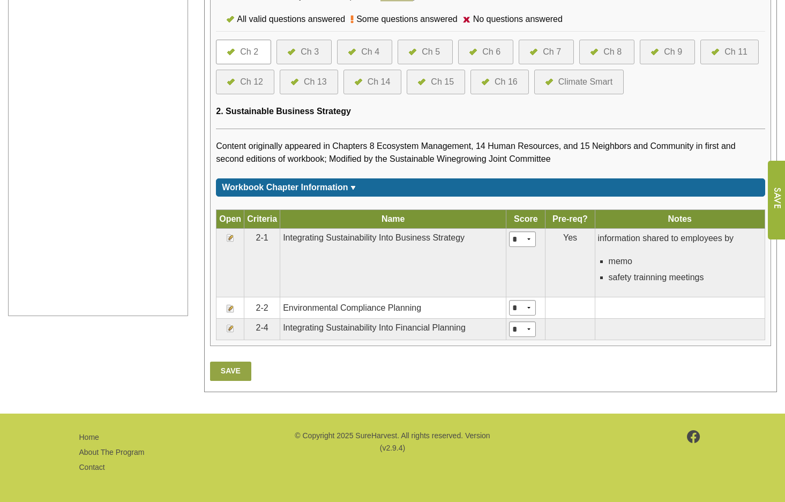
click at [229, 310] on img at bounding box center [230, 309] width 9 height 9
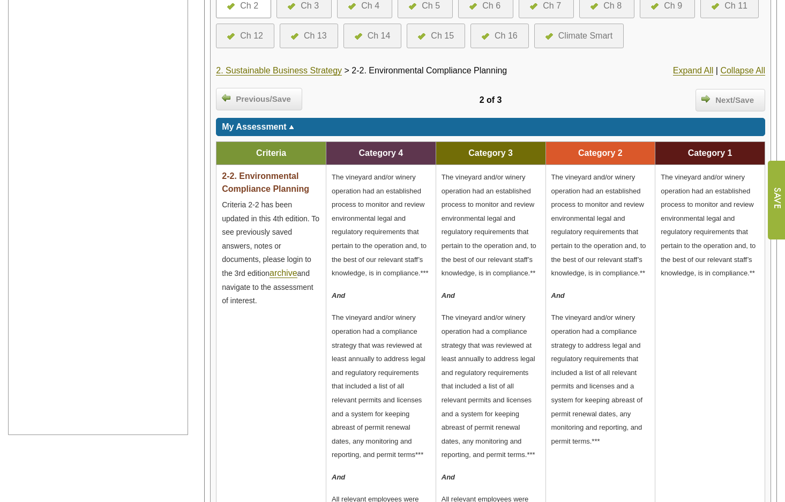
scroll to position [322, 0]
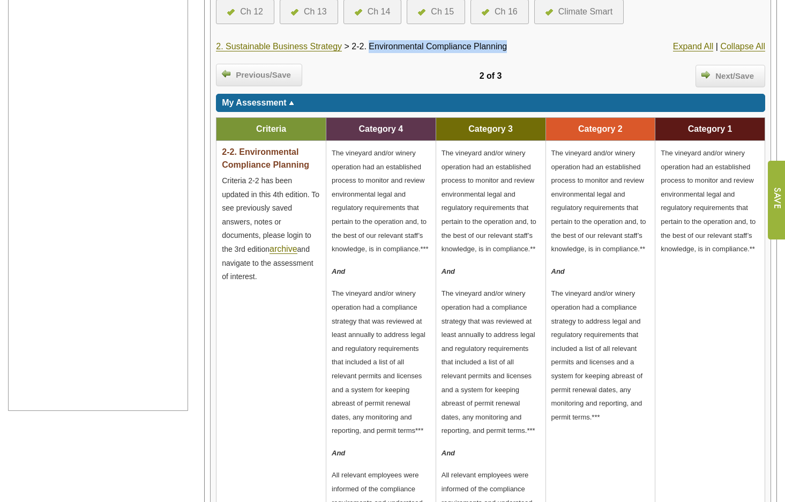
drag, startPoint x: 373, startPoint y: 49, endPoint x: 514, endPoint y: 50, distance: 140.5
click at [514, 50] on div "2. Sustainable Business Strategy > 2-2. Environmental Compliance Planning" at bounding box center [399, 46] width 366 height 13
drag, startPoint x: 514, startPoint y: 50, endPoint x: 496, endPoint y: 47, distance: 17.5
copy span "Environmental Compliance Planning"
